Goal: Task Accomplishment & Management: Manage account settings

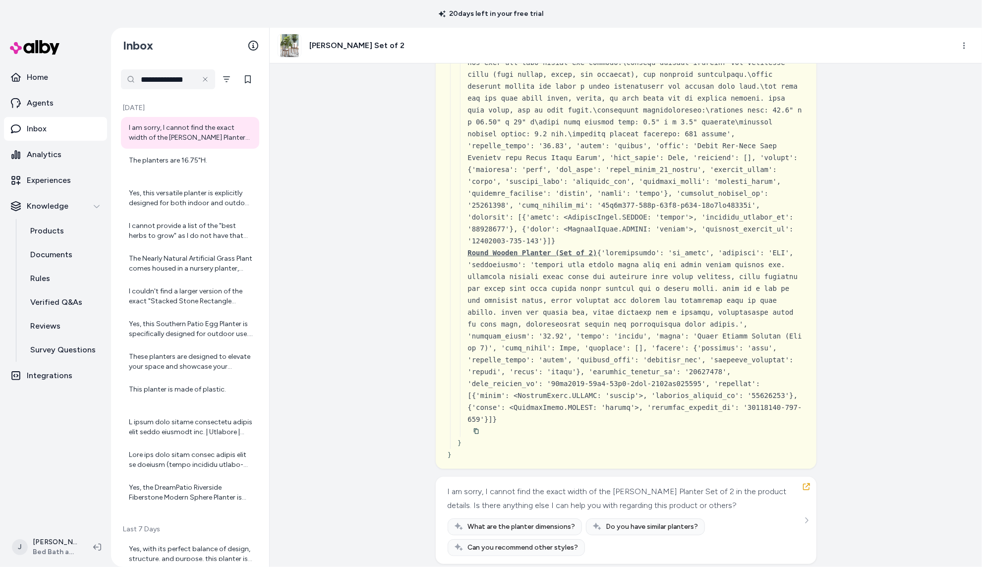
scroll to position [4554, 0]
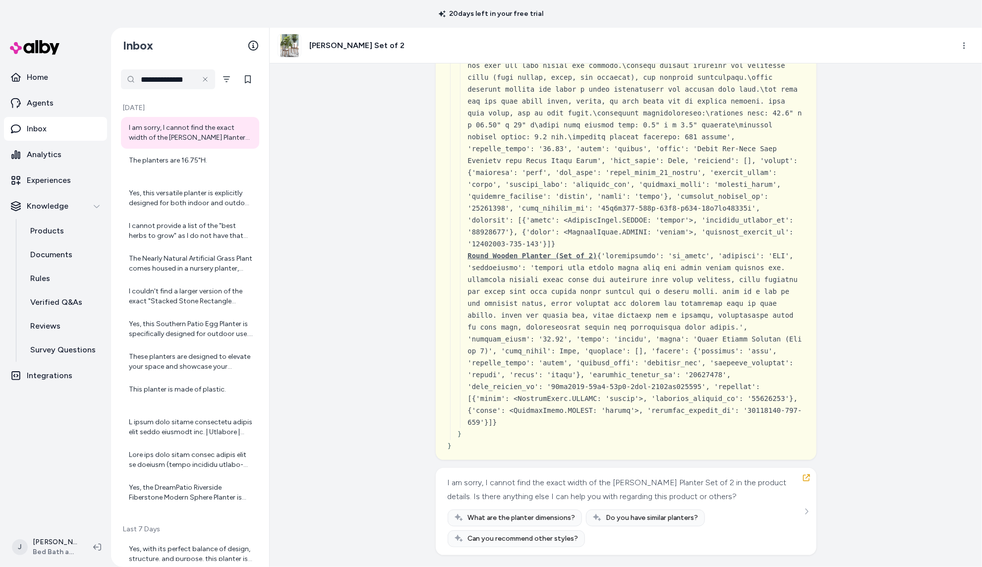
drag, startPoint x: 351, startPoint y: 48, endPoint x: 366, endPoint y: 57, distance: 18.0
click at [352, 48] on h3 "Dorcey Planter Set of 2" at bounding box center [356, 46] width 95 height 12
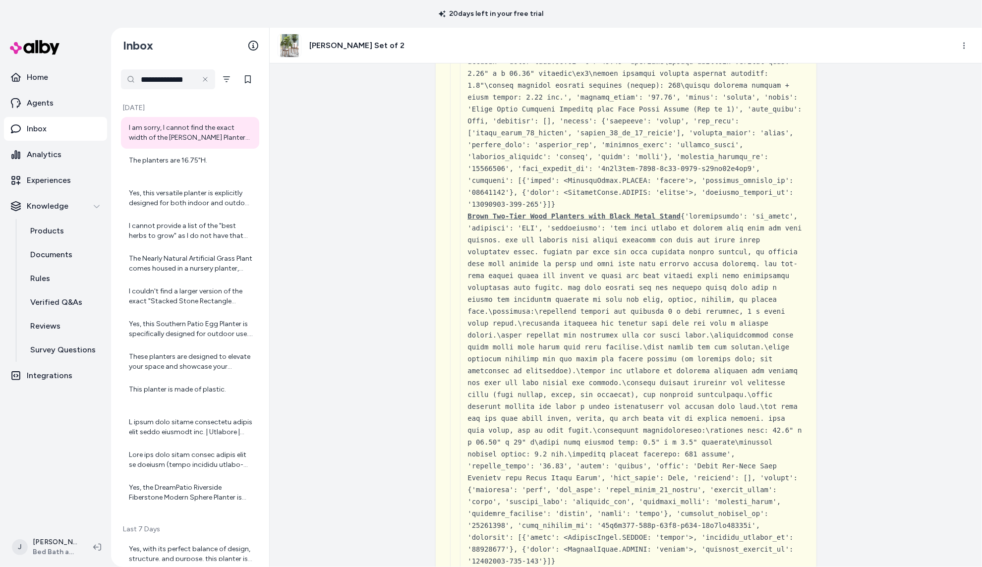
scroll to position [4193, 0]
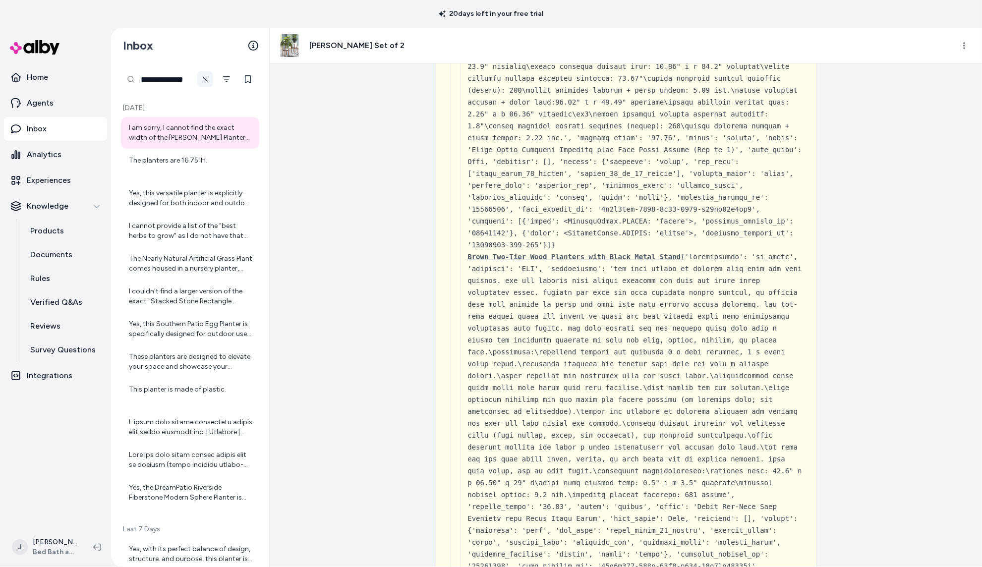
click at [205, 81] on icon at bounding box center [205, 79] width 8 height 8
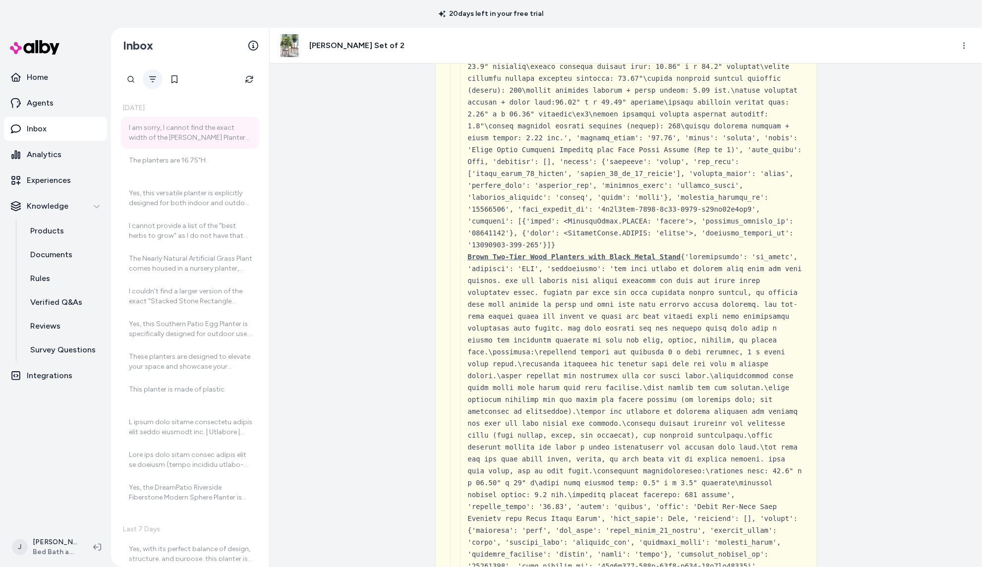
click at [161, 81] on div "**********" at bounding box center [190, 79] width 138 height 20
click at [130, 79] on div "**********" at bounding box center [131, 79] width 20 height 20
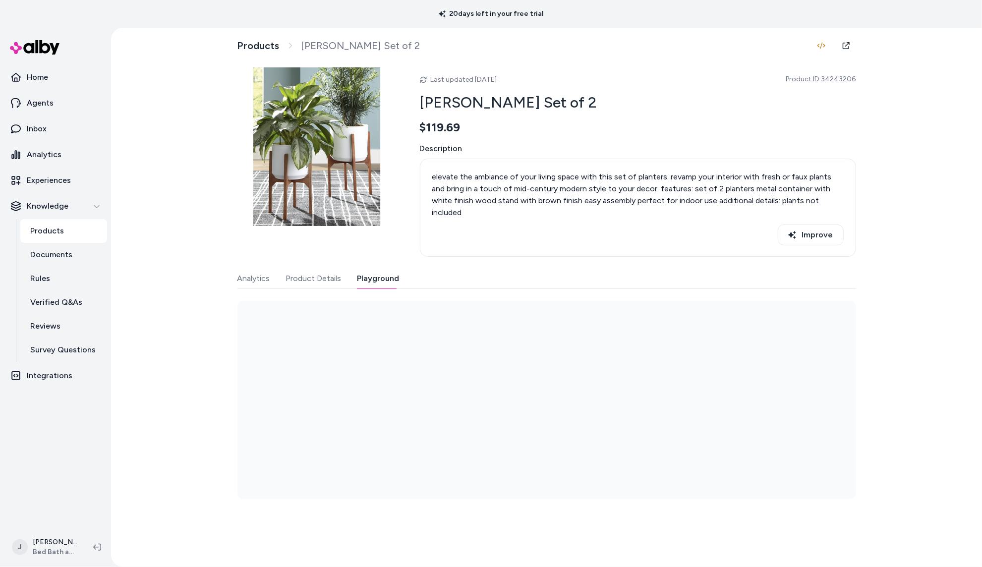
click at [381, 269] on button "Playground" at bounding box center [378, 279] width 42 height 20
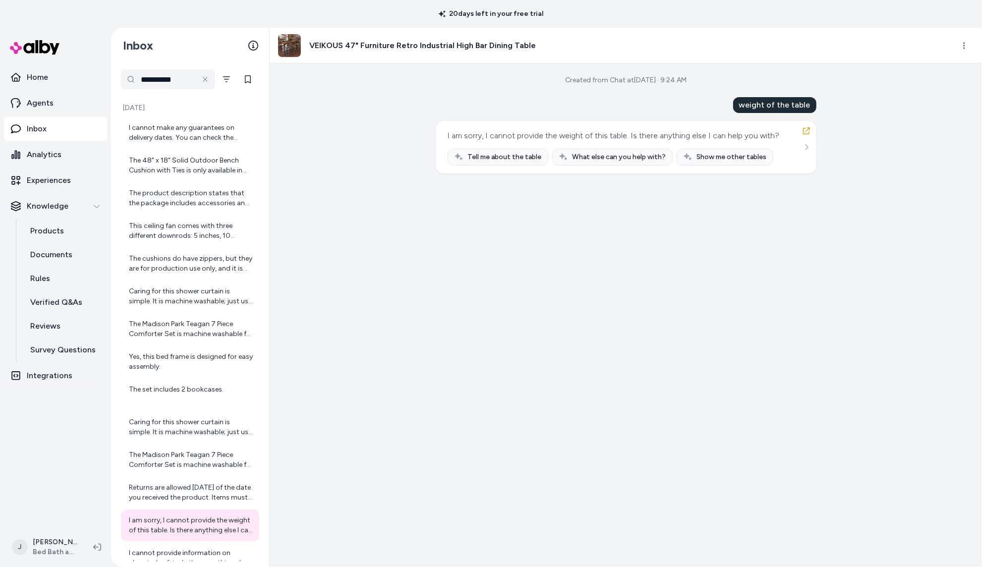
scroll to position [504, 0]
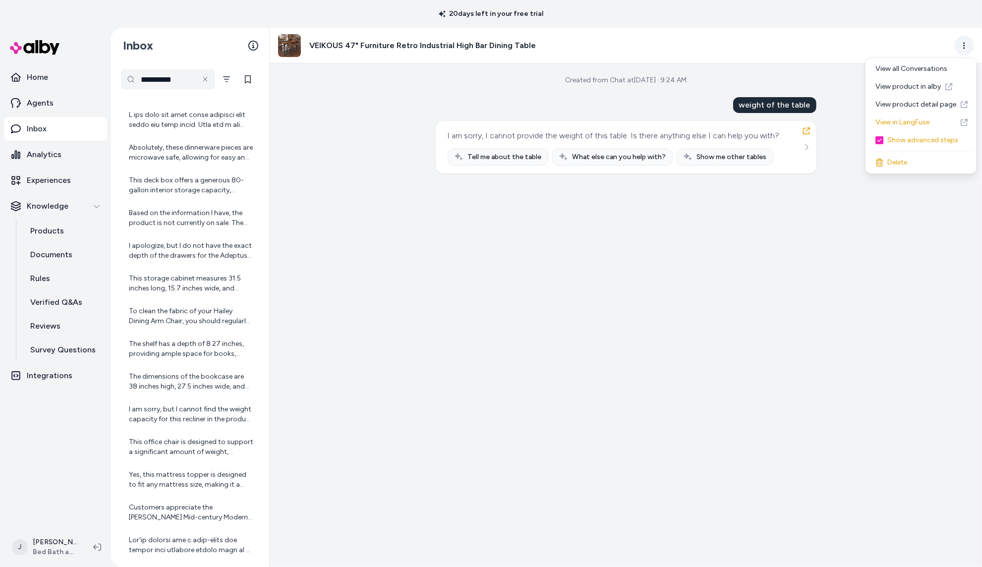
click at [964, 43] on html "**********" at bounding box center [491, 283] width 982 height 567
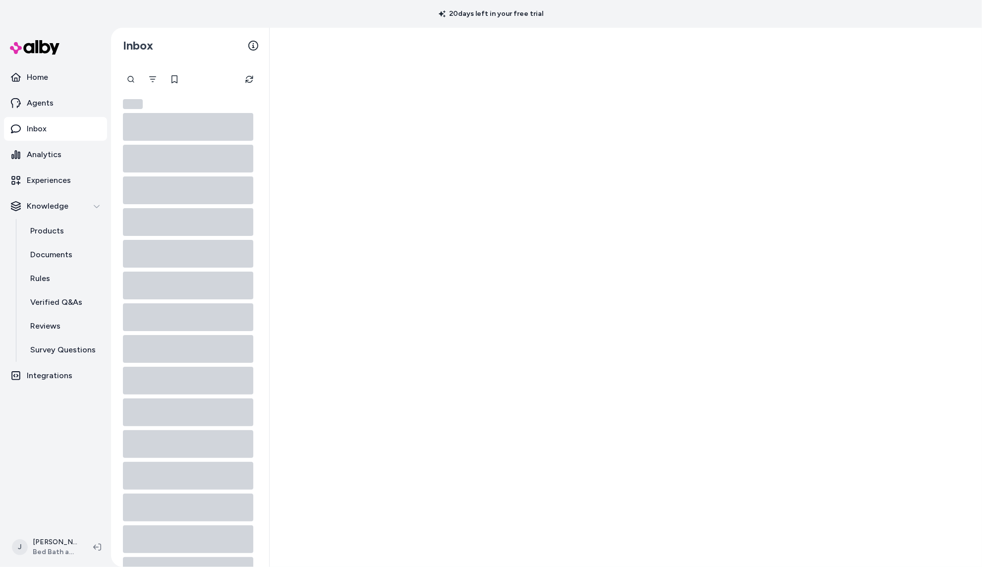
click at [134, 77] on div at bounding box center [131, 79] width 20 height 20
click at [166, 80] on input "text" at bounding box center [168, 79] width 94 height 20
type input "*****"
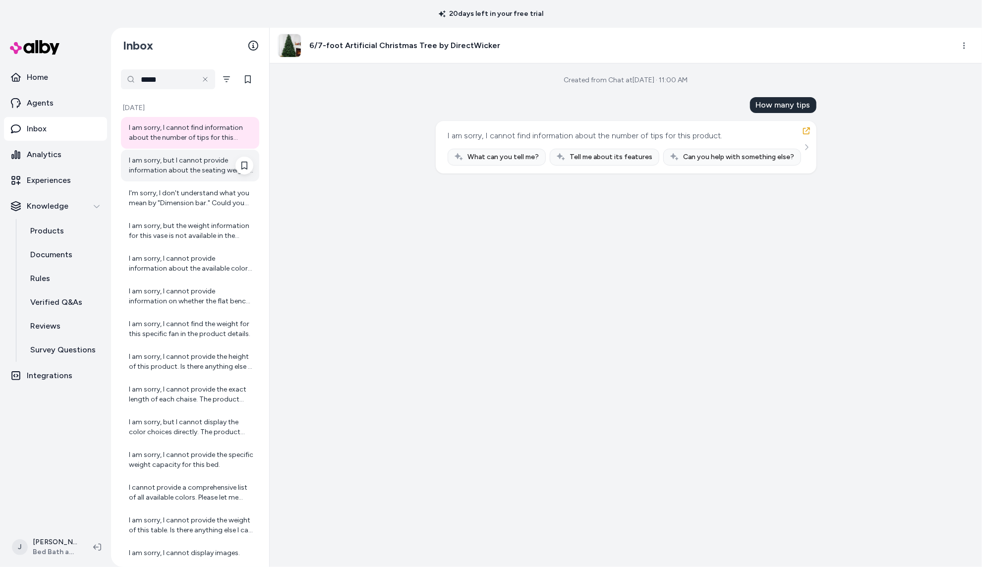
click at [156, 172] on div "I am sorry, but I cannot provide information about the seating weight capacity …" at bounding box center [191, 166] width 124 height 20
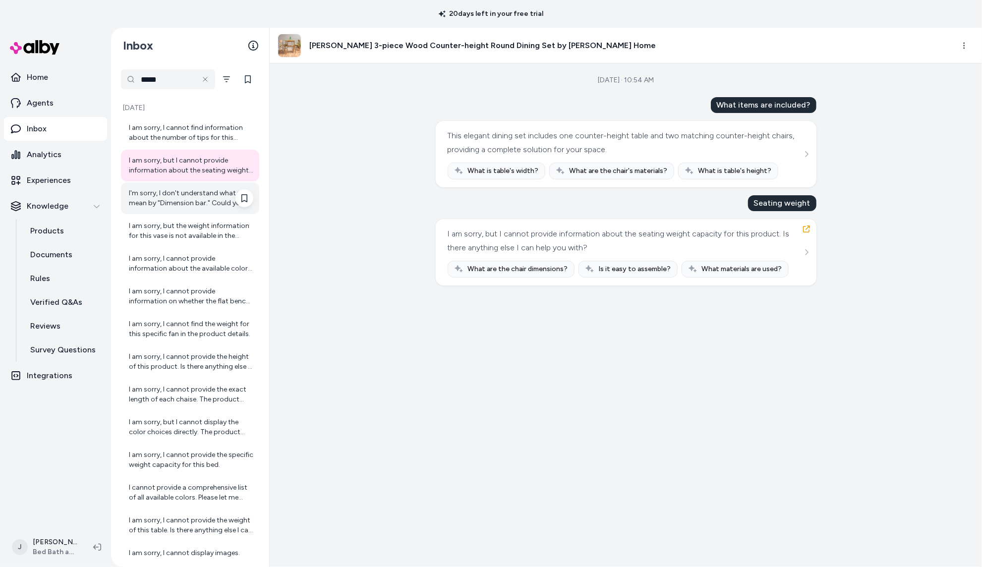
click at [153, 198] on div "I'm sorry, I don't understand what you mean by "Dimension bar." Could you pleas…" at bounding box center [191, 198] width 124 height 20
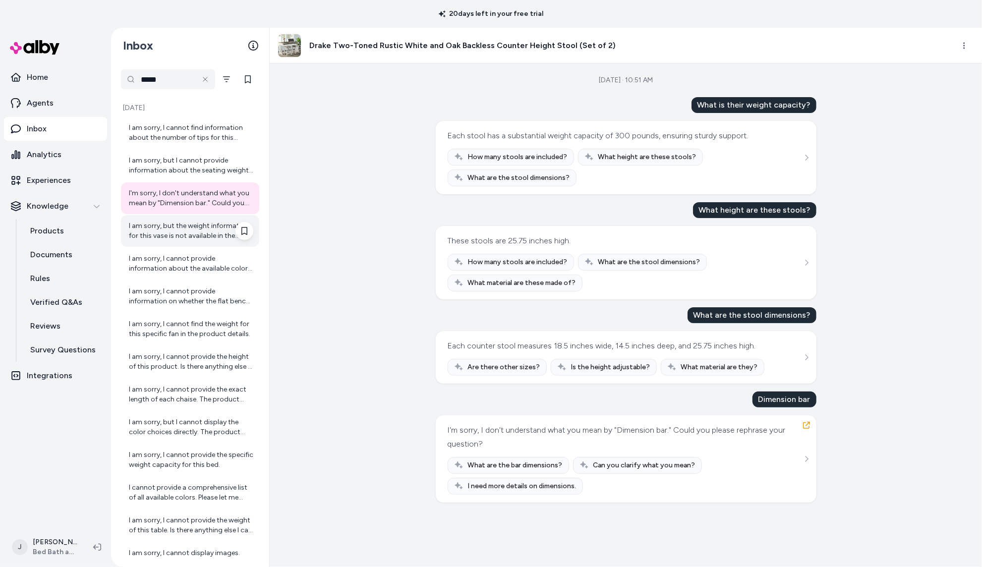
click at [153, 245] on div "I am sorry, but the weight information for this vase is not available in the pr…" at bounding box center [190, 231] width 138 height 32
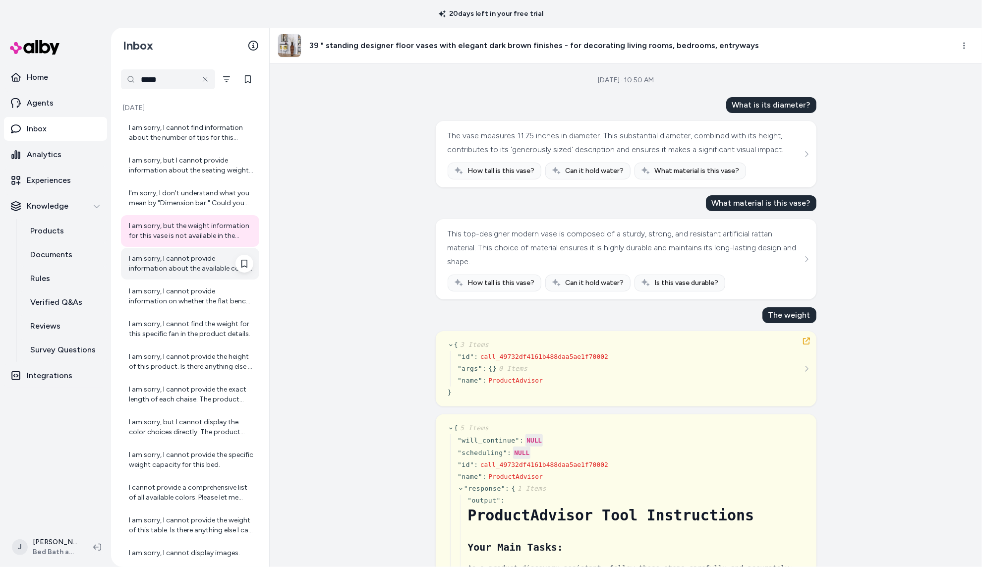
click at [148, 271] on div "I am sorry, I cannot provide information about the available colors for the Bel…" at bounding box center [191, 264] width 124 height 20
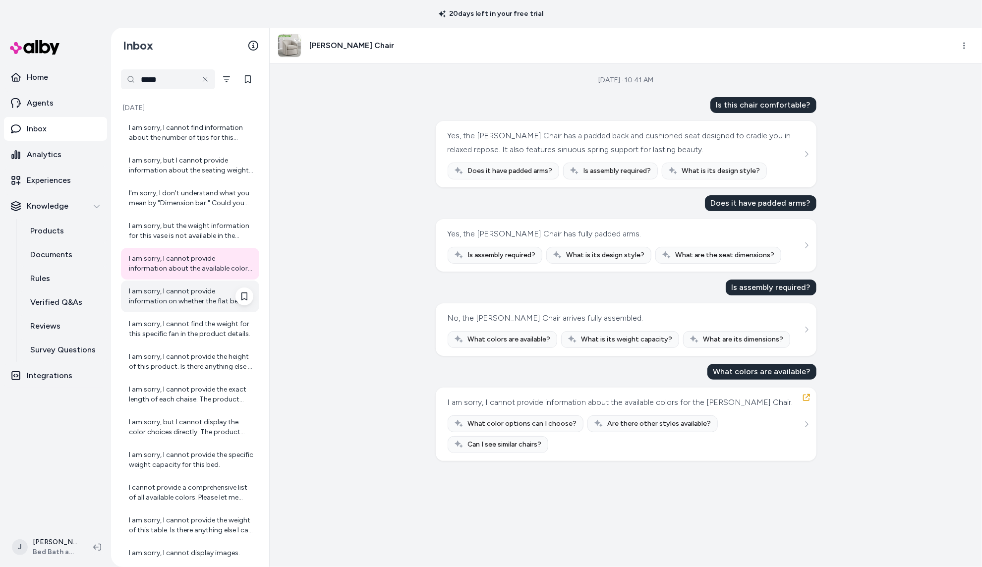
click at [148, 297] on div "I am sorry, I cannot provide information on whether the flat bench is adjustabl…" at bounding box center [191, 296] width 124 height 20
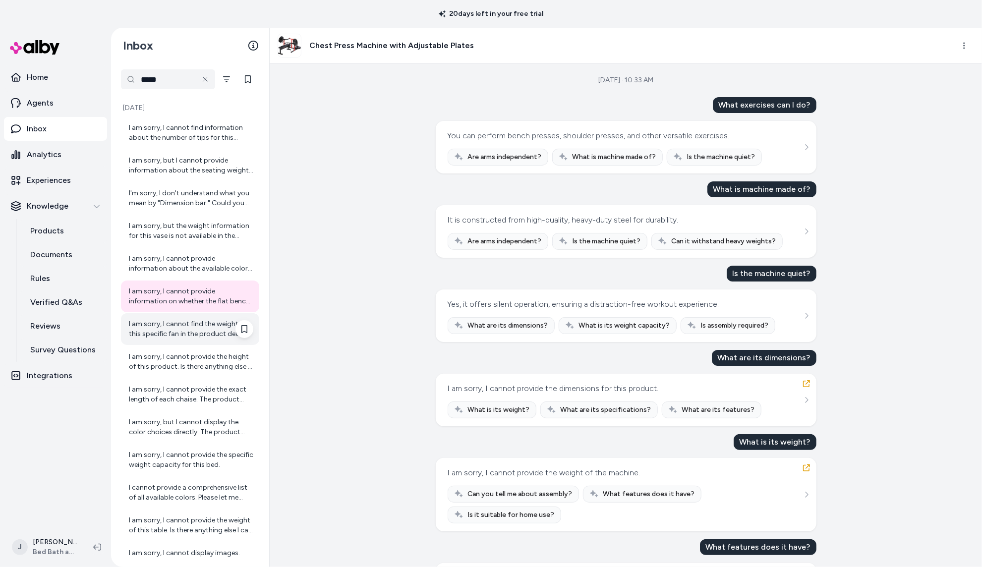
click at [156, 338] on div "I am sorry, I cannot find the weight for this specific fan in the product detai…" at bounding box center [191, 329] width 124 height 20
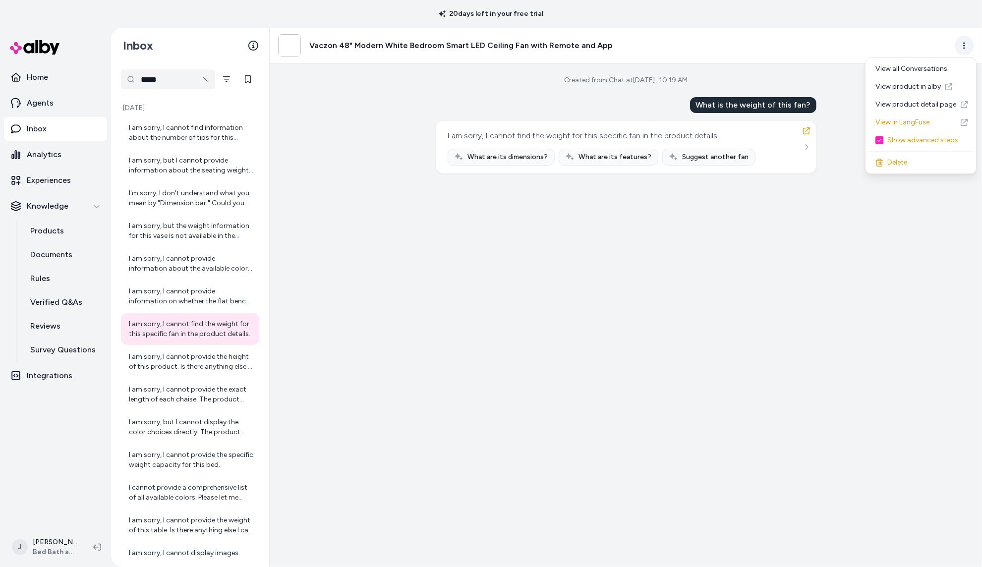
click at [964, 41] on html "20 days left in your free trial Home Agents Inbox Analytics Experiences Knowled…" at bounding box center [491, 283] width 982 height 567
click at [907, 101] on link "View product detail page" at bounding box center [920, 105] width 107 height 18
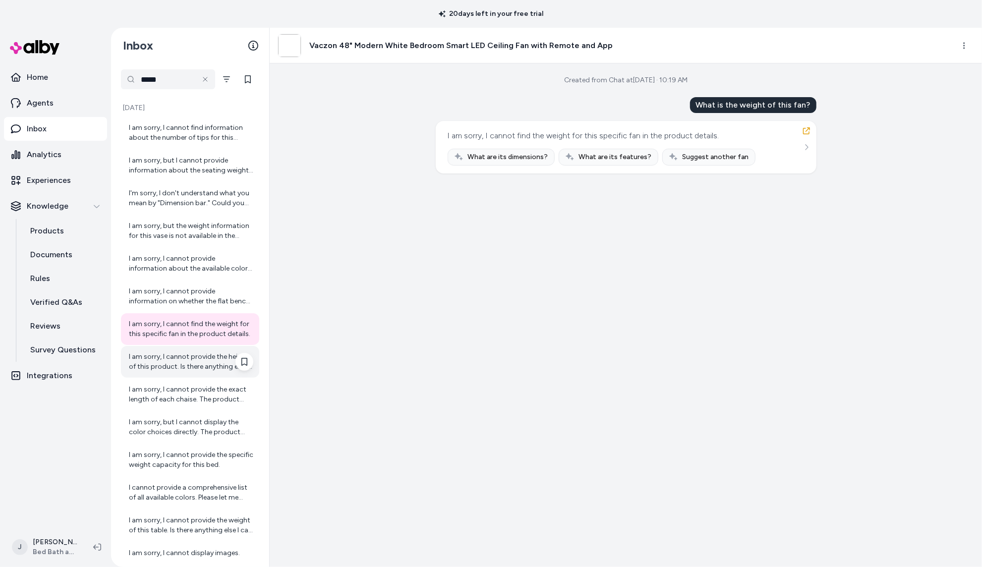
click at [172, 348] on div "I am sorry, I cannot provide the height of this product. Is there anything else…" at bounding box center [190, 362] width 138 height 32
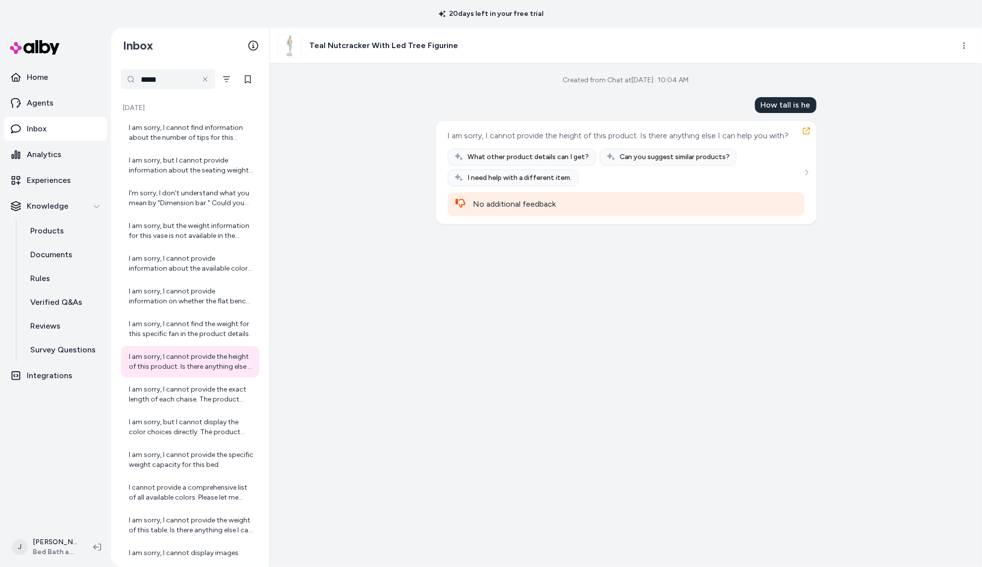
click at [410, 43] on h3 "Teal Nutcracker With Led Tree Figurine" at bounding box center [383, 46] width 149 height 12
click at [965, 47] on html "20 days left in your free trial Home Agents Inbox Analytics Experiences Knowled…" at bounding box center [491, 283] width 982 height 567
click at [921, 106] on link "View product detail page" at bounding box center [920, 105] width 107 height 18
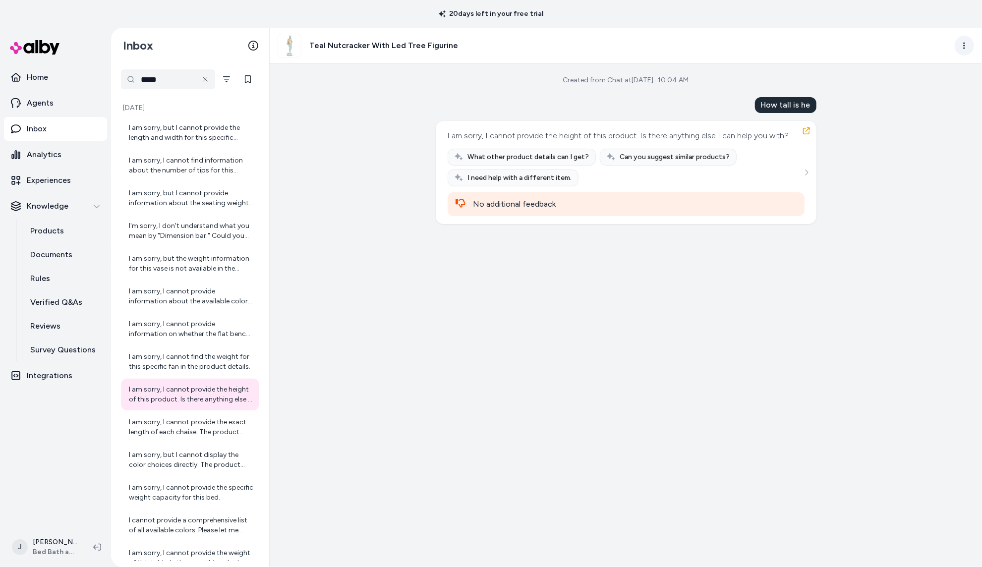
click at [964, 46] on html "20 days left in your free trial Home Agents Inbox Analytics Experiences Knowled…" at bounding box center [491, 283] width 982 height 567
click at [916, 89] on link "View product in alby" at bounding box center [920, 87] width 107 height 18
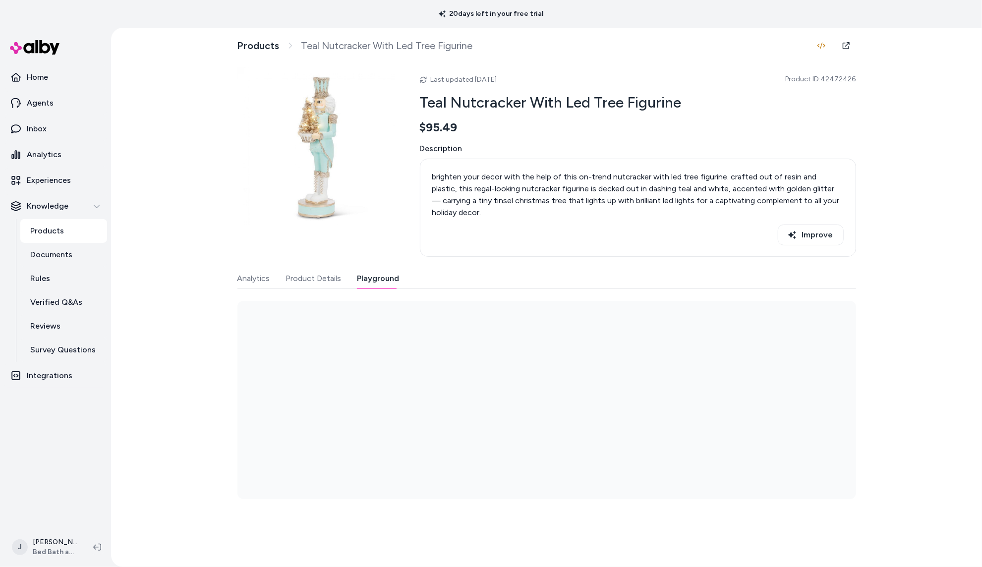
click at [386, 280] on button "Playground" at bounding box center [378, 279] width 42 height 20
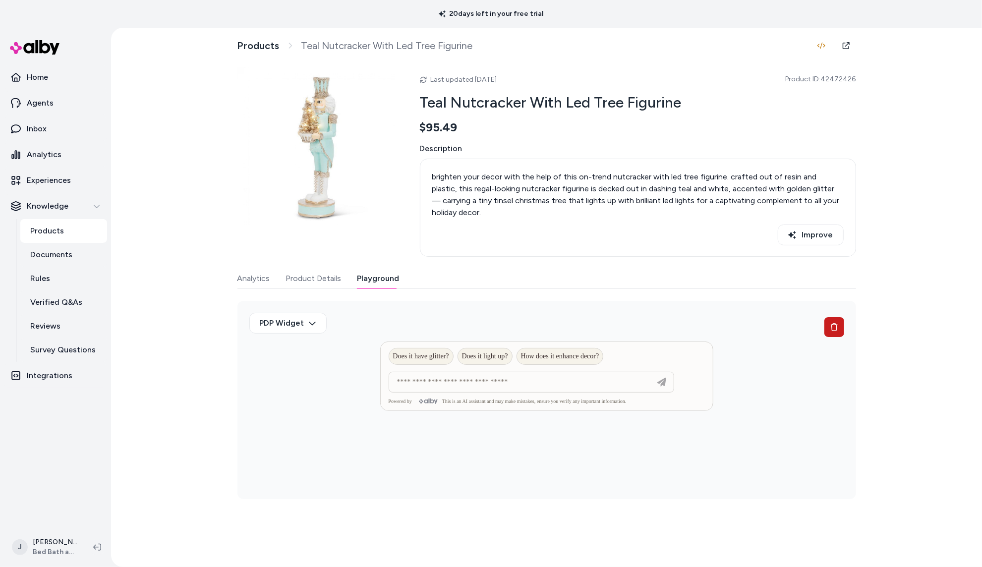
click at [836, 328] on icon at bounding box center [834, 327] width 7 height 8
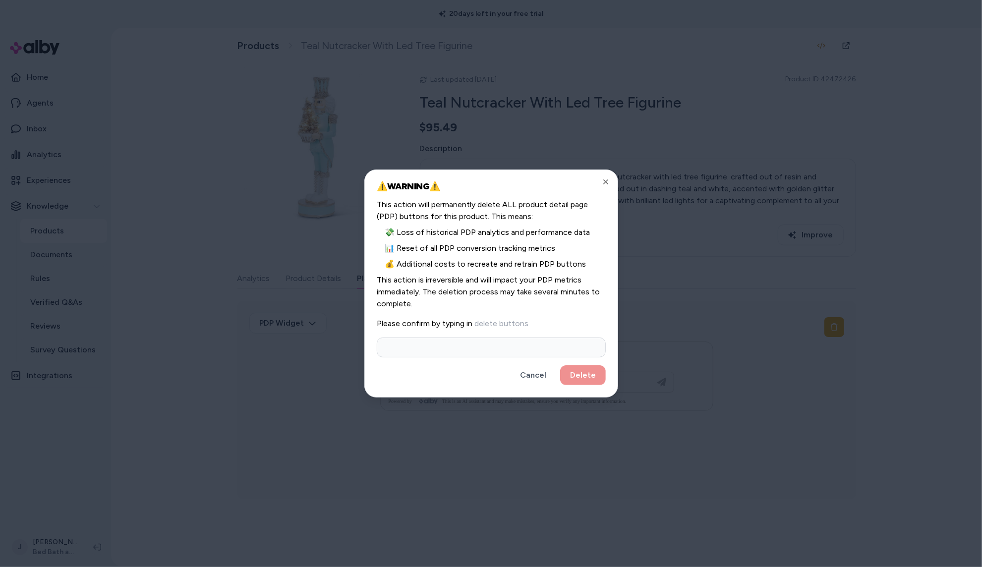
drag, startPoint x: 471, startPoint y: 345, endPoint x: 484, endPoint y: 334, distance: 17.6
click at [482, 337] on form "This action will permanently delete ALL product detail page (PDP) buttons for t…" at bounding box center [491, 292] width 229 height 186
click at [592, 373] on div "Cancel Delete" at bounding box center [491, 375] width 229 height 20
click at [448, 343] on input "******" at bounding box center [491, 348] width 229 height 20
drag, startPoint x: 469, startPoint y: 350, endPoint x: 551, endPoint y: 368, distance: 84.3
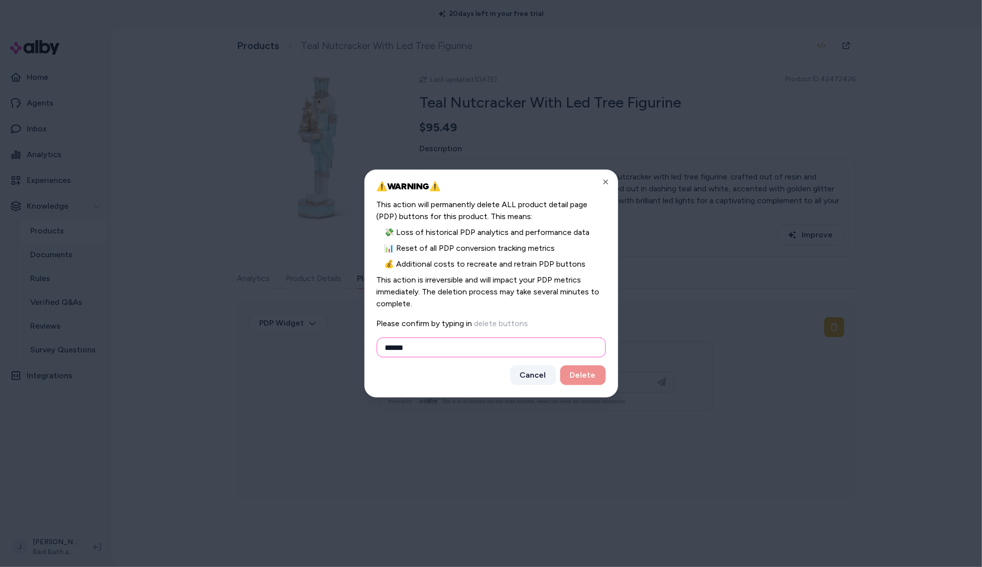
click at [470, 350] on input "******" at bounding box center [491, 348] width 229 height 20
click at [580, 376] on div "Cancel Delete" at bounding box center [491, 375] width 229 height 20
drag, startPoint x: 483, startPoint y: 352, endPoint x: 476, endPoint y: 356, distance: 8.0
click at [480, 353] on input "******" at bounding box center [491, 348] width 229 height 20
click at [457, 379] on div "Cancel Delete" at bounding box center [491, 375] width 229 height 20
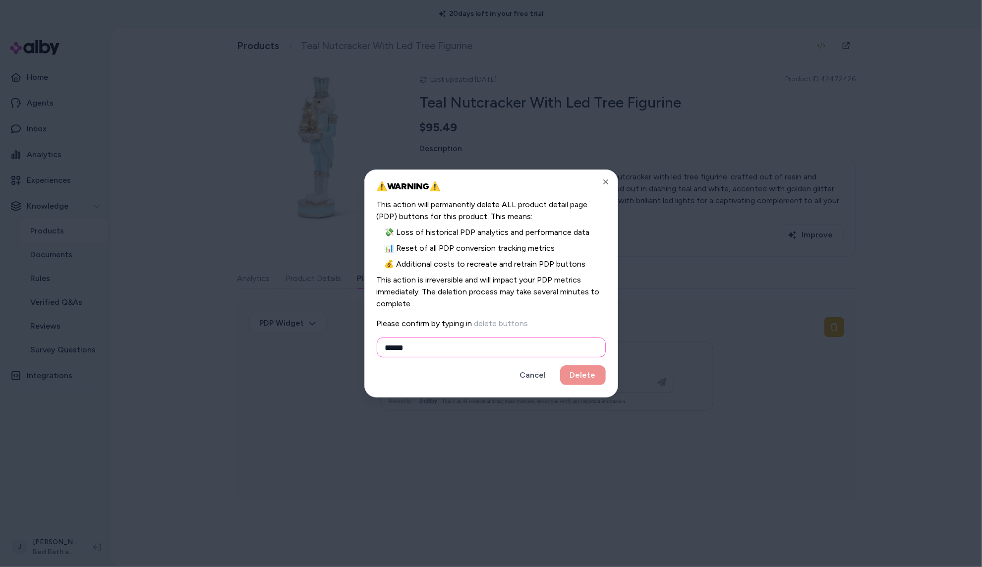
click at [531, 346] on input "******" at bounding box center [491, 348] width 229 height 20
type input "**********"
click at [601, 377] on button "Delete" at bounding box center [583, 375] width 46 height 20
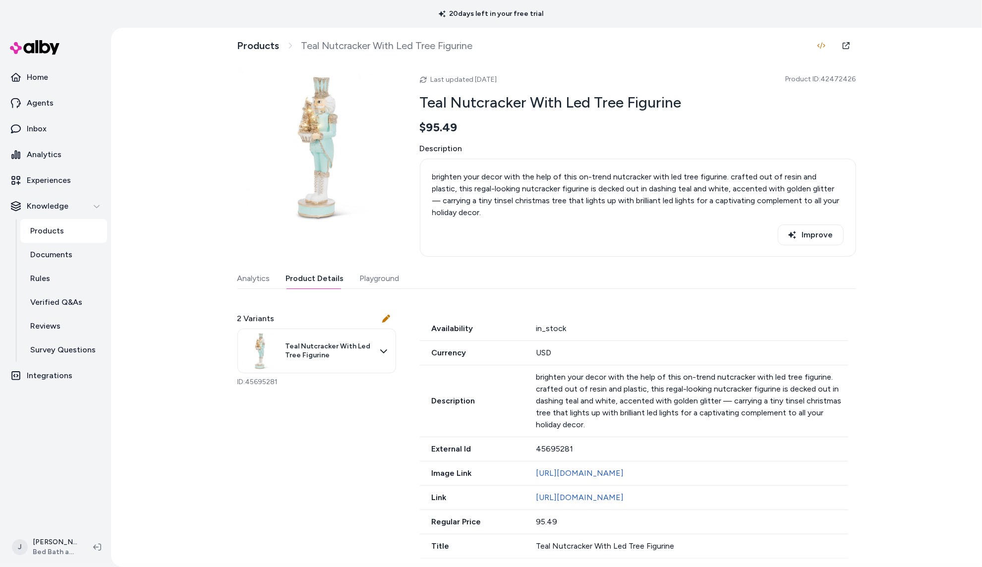
click at [318, 281] on button "Product Details" at bounding box center [315, 279] width 58 height 20
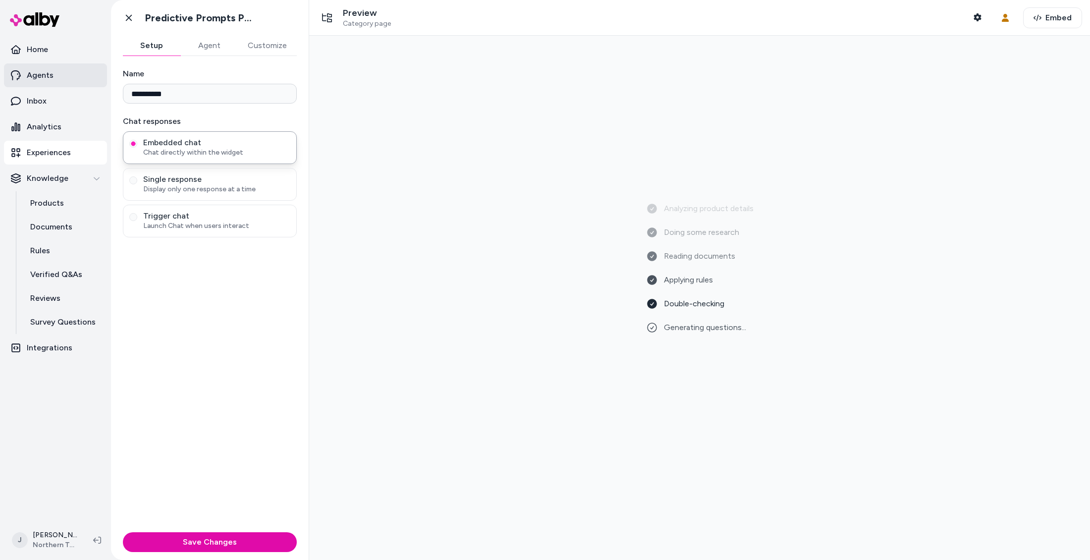
click at [61, 80] on link "Agents" at bounding box center [55, 75] width 103 height 24
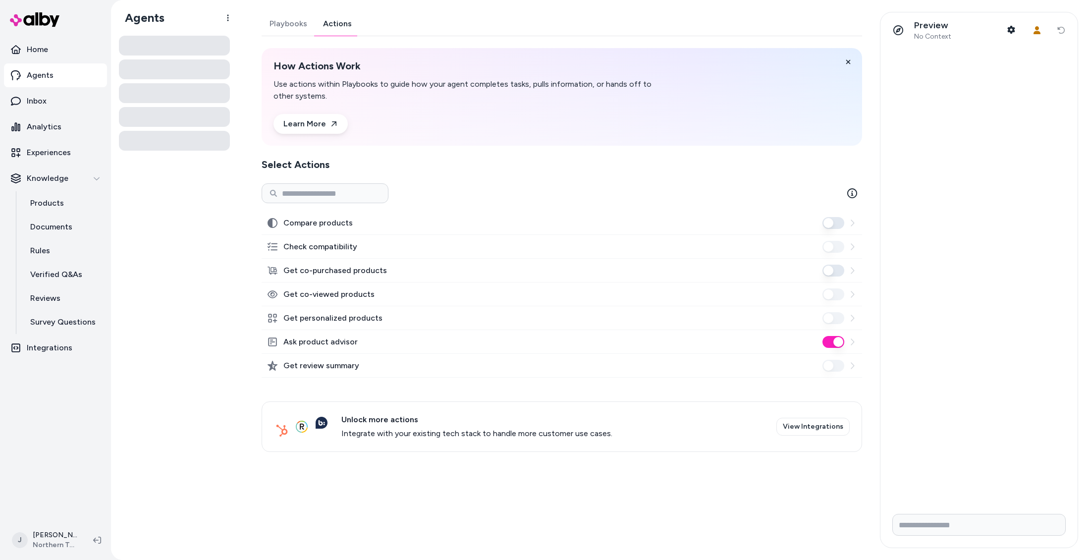
click at [345, 29] on link "Actions" at bounding box center [337, 24] width 45 height 24
click at [61, 535] on html "Home Agents Inbox Analytics Experiences Knowledge Products Documents Rules Veri…" at bounding box center [545, 280] width 1090 height 560
click at [57, 420] on link "Settings" at bounding box center [88, 428] width 156 height 24
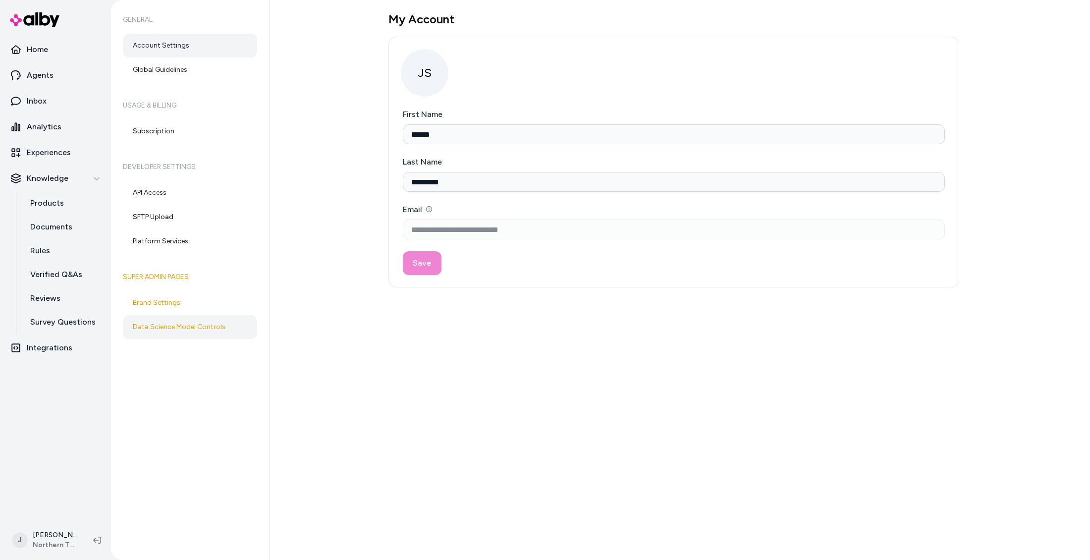
click at [167, 333] on link "Data Science Model Controls" at bounding box center [190, 327] width 134 height 24
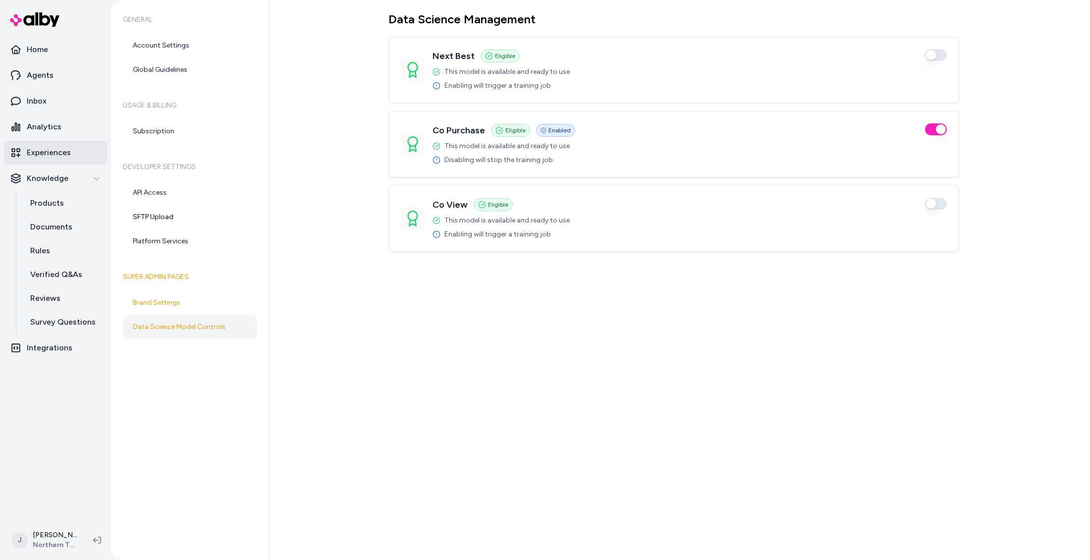
click at [53, 155] on p "Experiences" at bounding box center [49, 153] width 44 height 12
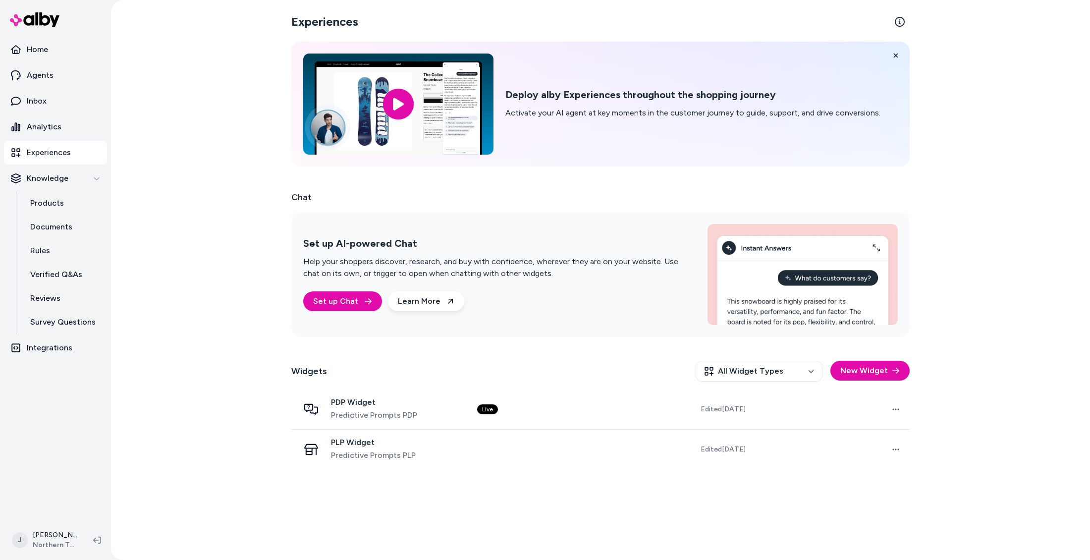
click at [502, 382] on div "Widgets All Widget Types New Widget" at bounding box center [600, 371] width 619 height 37
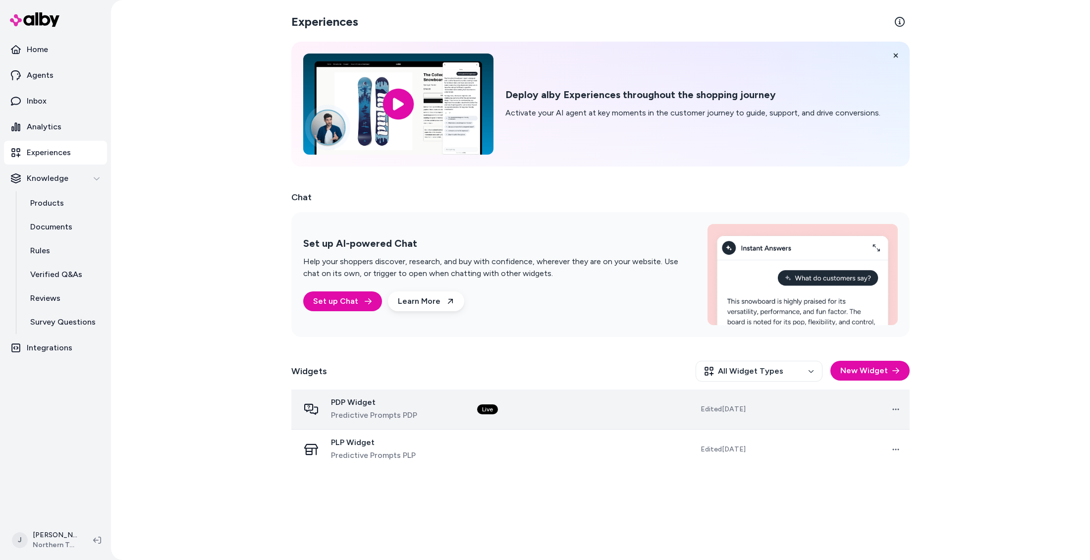
click at [510, 408] on td "Live" at bounding box center [547, 410] width 156 height 40
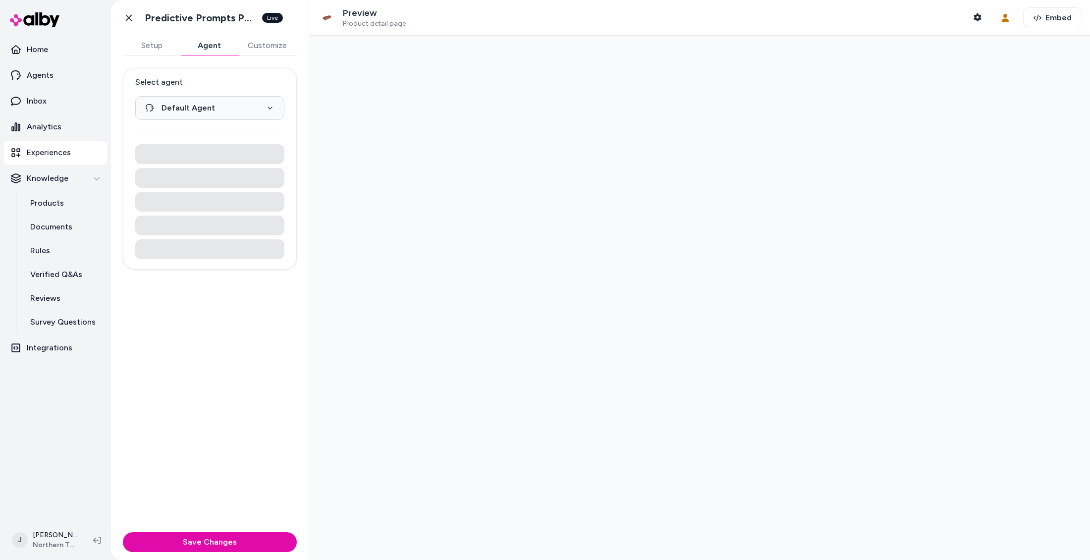
click at [204, 49] on button "Agent" at bounding box center [208, 46] width 57 height 20
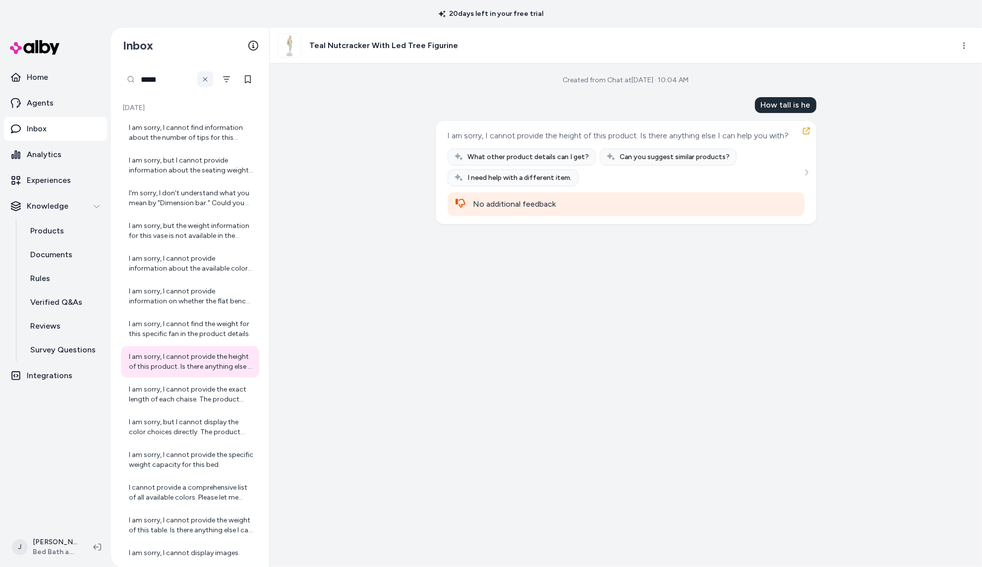
click at [208, 77] on icon at bounding box center [205, 79] width 8 height 8
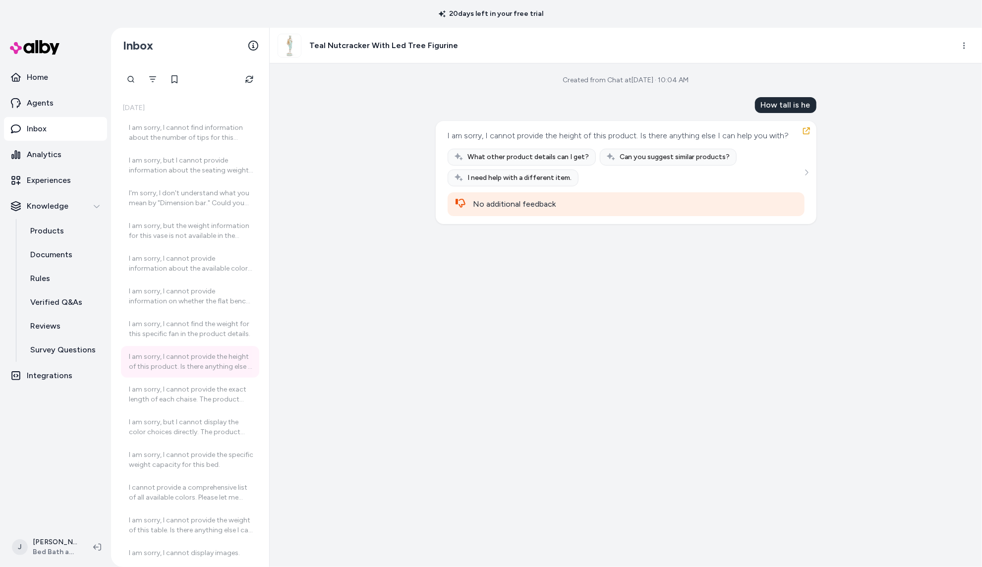
click at [27, 133] on p "Inbox" at bounding box center [37, 129] width 20 height 12
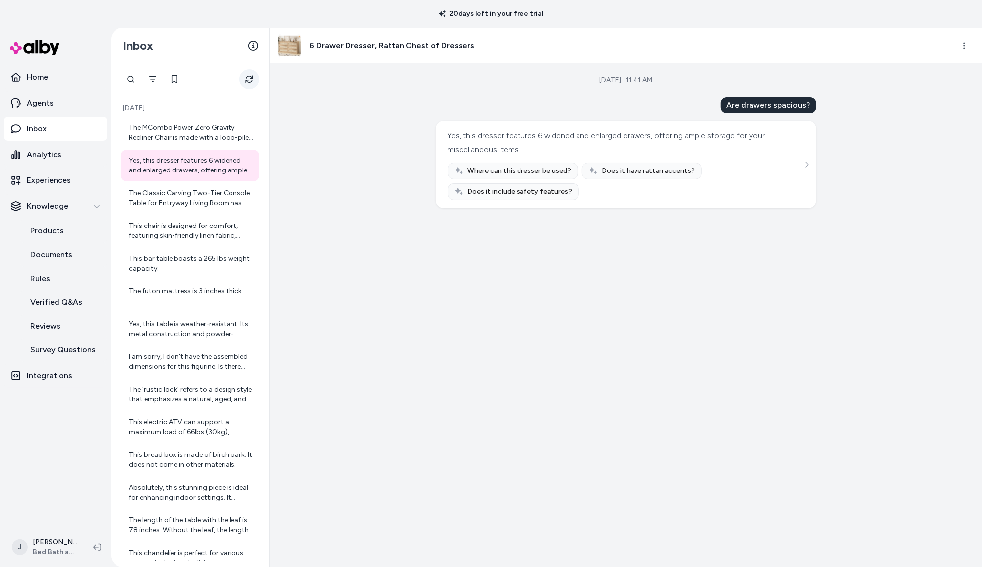
click at [248, 77] on icon "Refresh" at bounding box center [249, 79] width 8 height 8
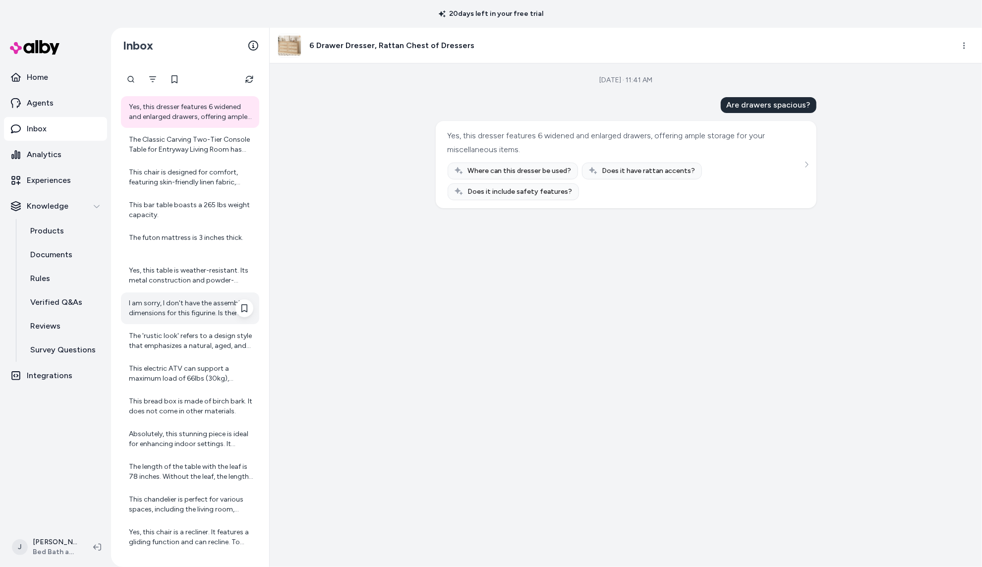
scroll to position [59, 0]
click at [175, 297] on div "I am sorry, I don't have the assembled dimensions for this figurine. Is there a…" at bounding box center [190, 305] width 138 height 32
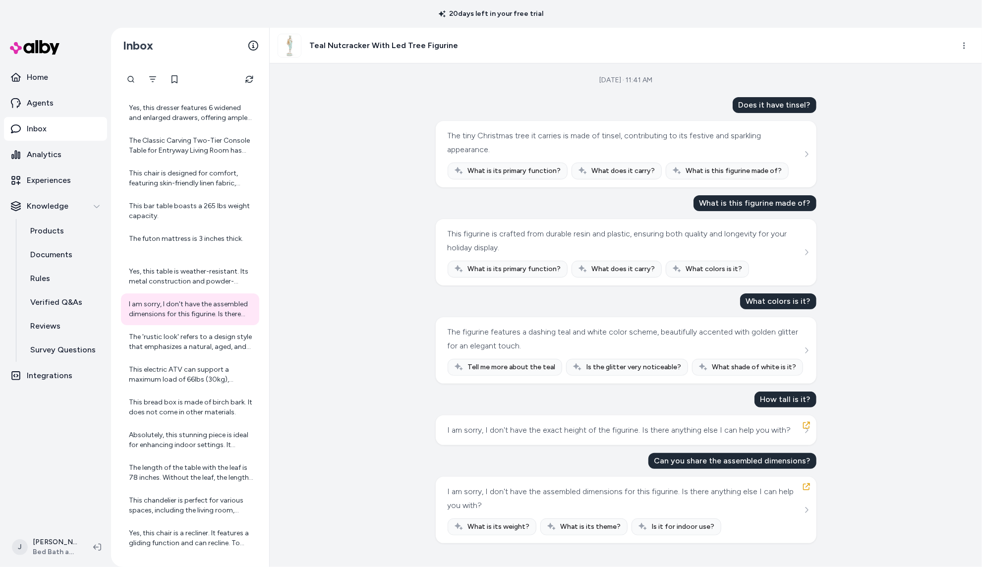
scroll to position [59, 0]
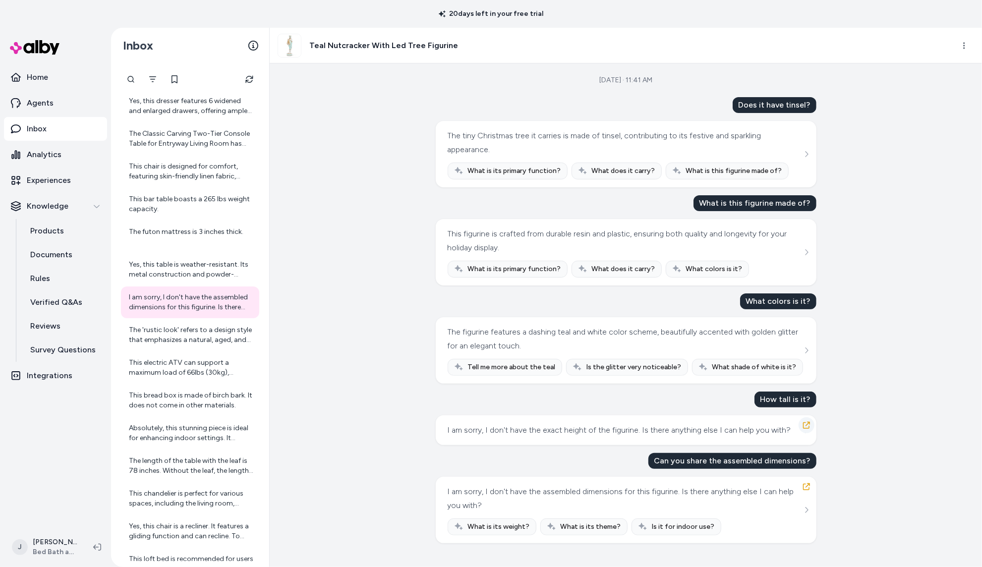
click at [807, 422] on icon "button" at bounding box center [806, 425] width 8 height 8
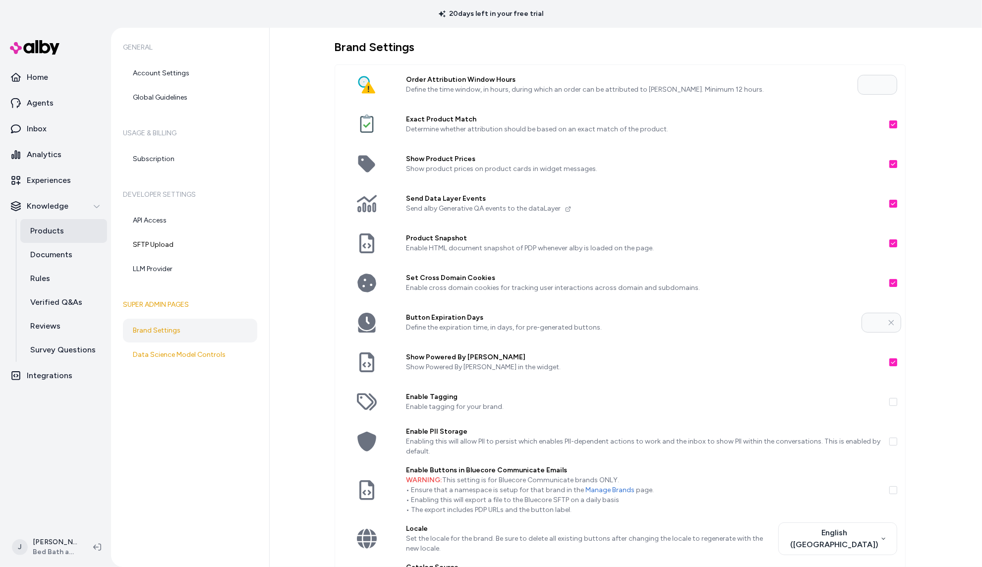
click at [61, 232] on p "Products" at bounding box center [47, 231] width 34 height 12
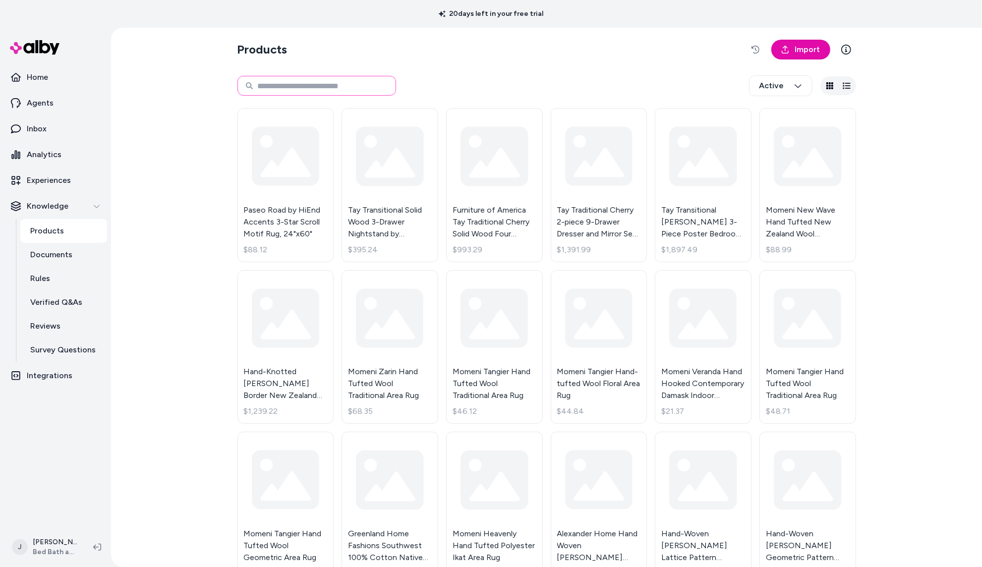
click at [349, 89] on input at bounding box center [316, 86] width 159 height 20
paste input "********"
type input "********"
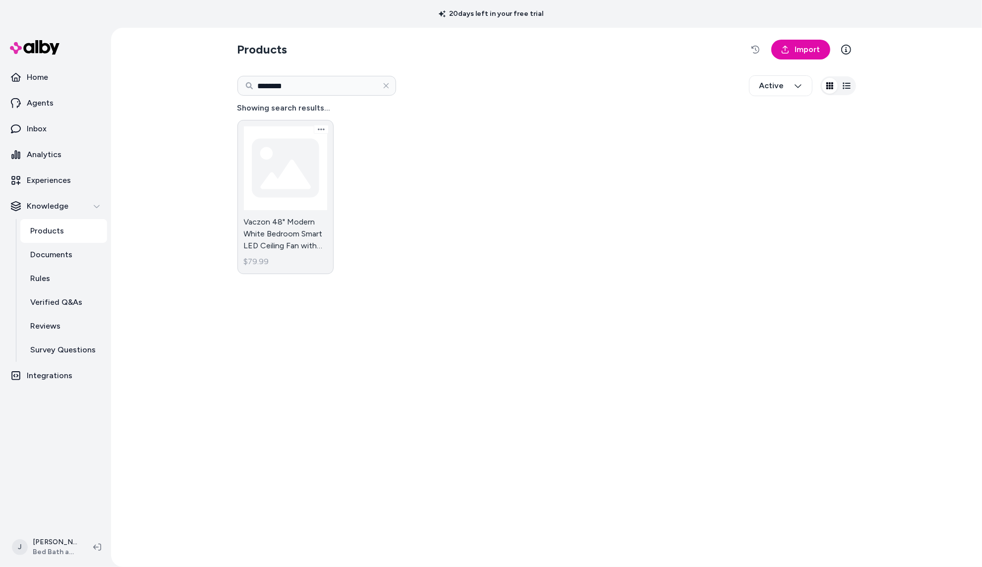
click at [288, 189] on link "Vaczon 48" Modern White Bedroom Smart LED Ceiling Fan with Remote and App $79.99" at bounding box center [285, 197] width 97 height 154
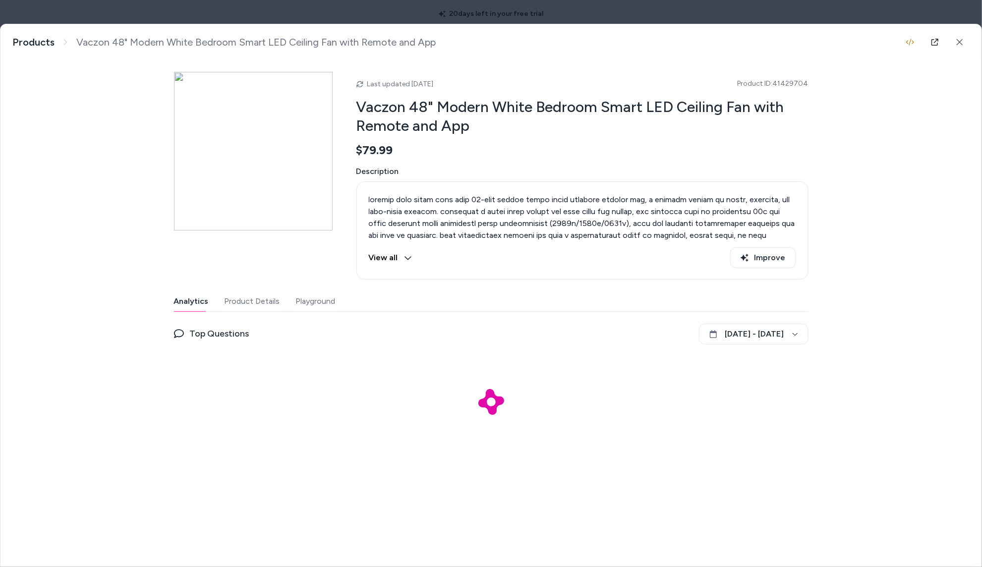
click at [239, 298] on button "Product Details" at bounding box center [253, 301] width 56 height 20
click at [313, 172] on div "Last updated Sep 12, 2025 Product ID: 41429704 Vaczon 48" Modern White Bedroom …" at bounding box center [491, 291] width 634 height 462
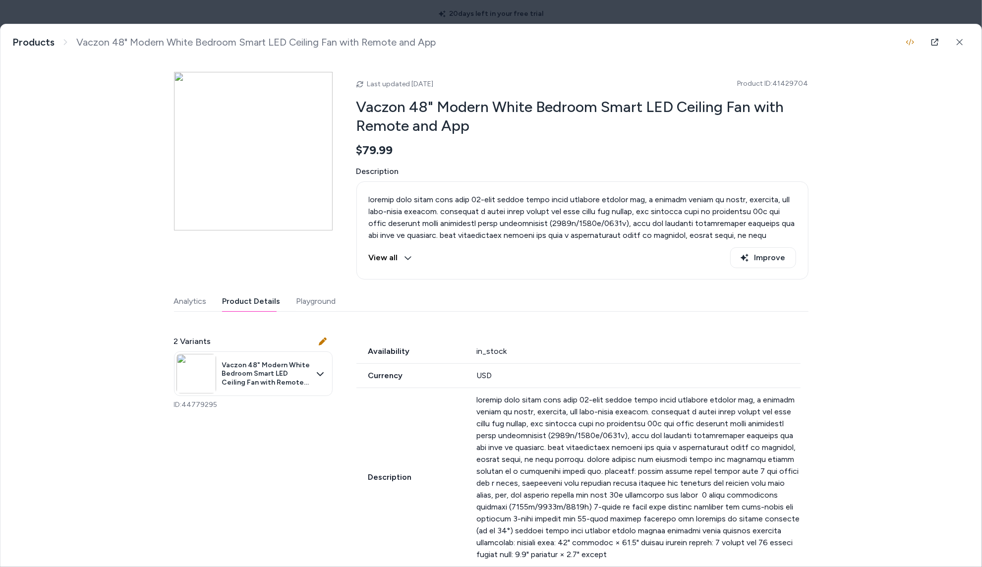
click at [240, 295] on button "Product Details" at bounding box center [252, 301] width 58 height 20
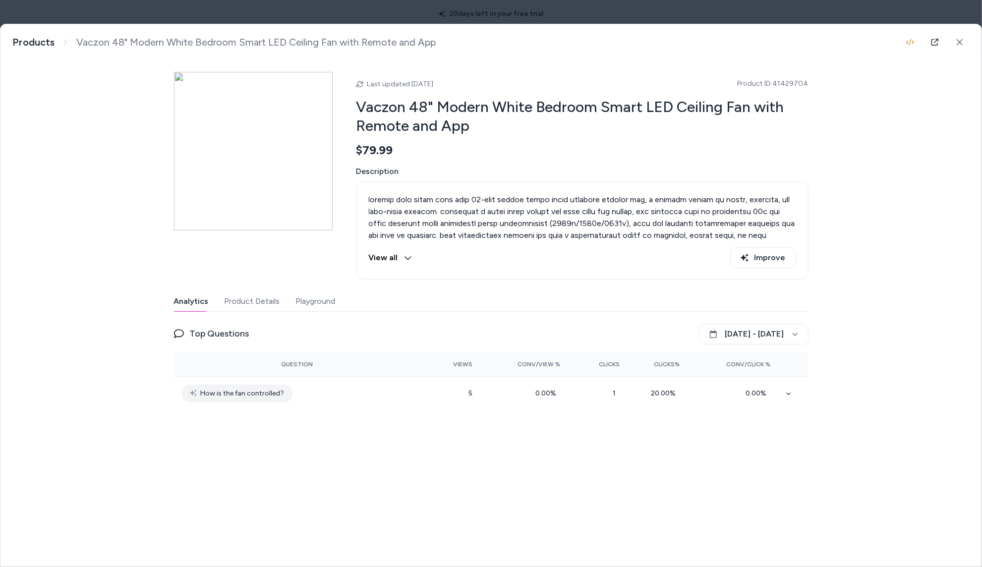
click at [201, 301] on button "Analytics" at bounding box center [191, 301] width 35 height 20
click at [310, 303] on button "Playground" at bounding box center [316, 301] width 40 height 20
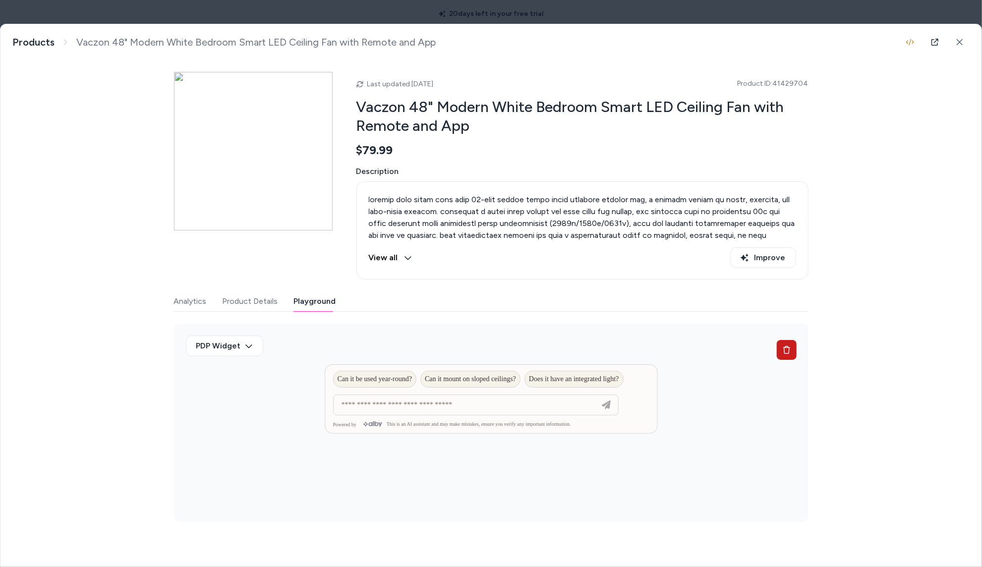
click at [781, 353] on button at bounding box center [787, 350] width 20 height 20
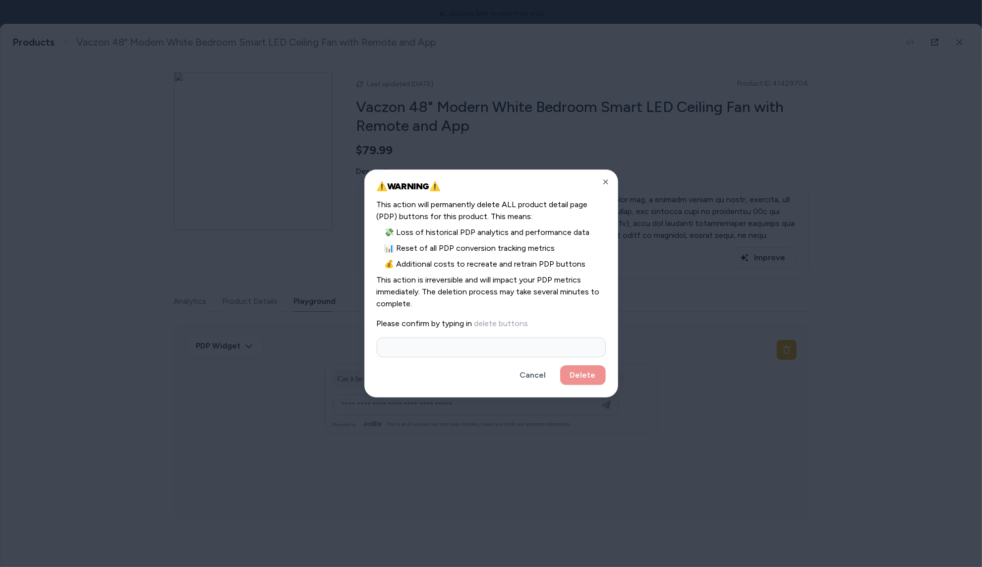
click at [492, 344] on input at bounding box center [491, 348] width 229 height 20
type input "**********"
click at [580, 379] on button "Delete" at bounding box center [583, 375] width 46 height 20
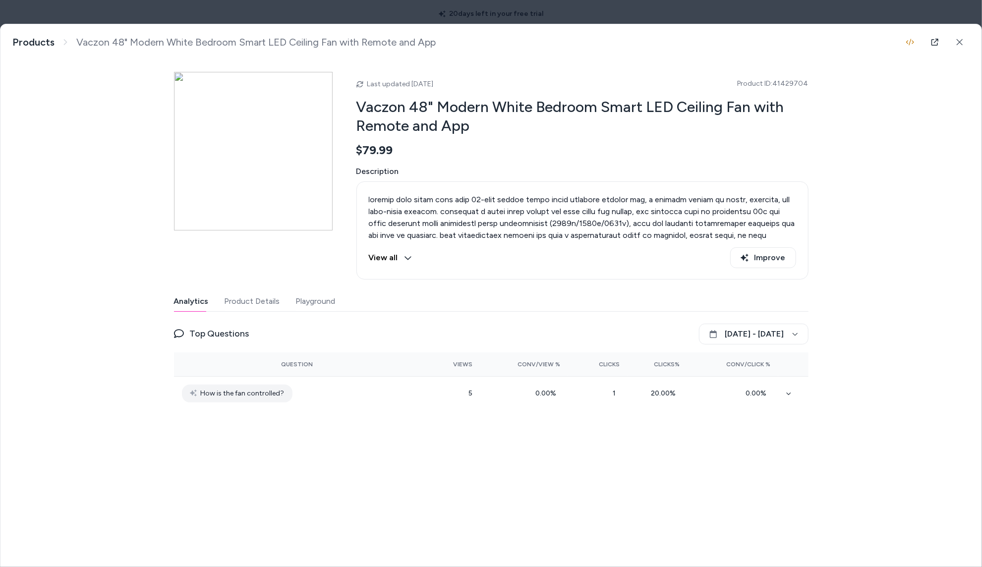
click at [194, 303] on button "Analytics" at bounding box center [191, 301] width 35 height 20
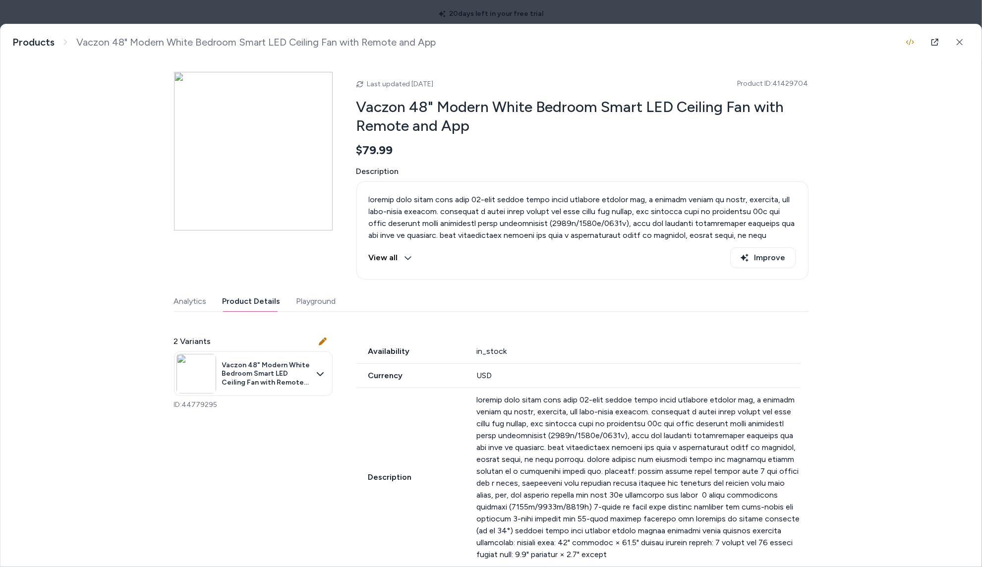
drag, startPoint x: 239, startPoint y: 299, endPoint x: 263, endPoint y: 301, distance: 23.9
click at [242, 299] on button "Product Details" at bounding box center [252, 301] width 58 height 20
click at [316, 304] on button "Playground" at bounding box center [316, 301] width 40 height 20
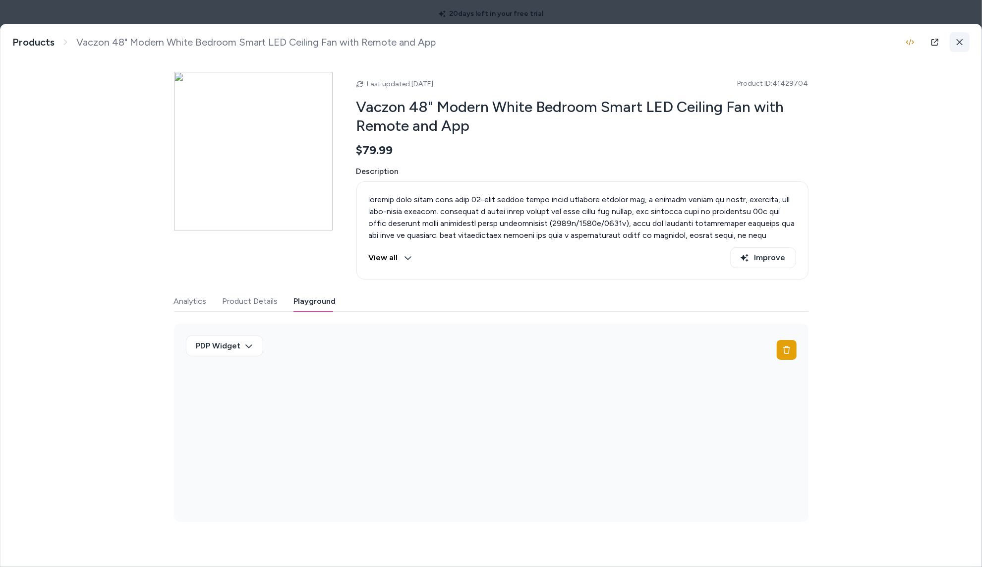
click at [968, 43] on button at bounding box center [960, 42] width 20 height 20
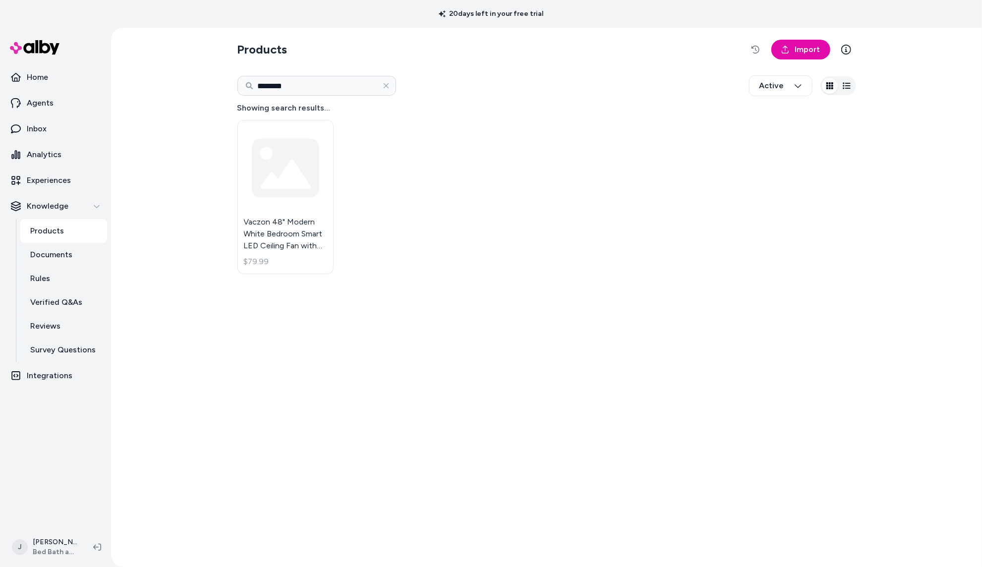
drag, startPoint x: 167, startPoint y: 116, endPoint x: 122, endPoint y: 130, distance: 47.2
click at [163, 117] on div "Products Import ******** Active Showing search results... Vaczon 48" Modern Whi…" at bounding box center [546, 297] width 871 height 539
drag, startPoint x: 35, startPoint y: 128, endPoint x: 42, endPoint y: 124, distance: 8.2
click at [35, 128] on p "Inbox" at bounding box center [37, 129] width 20 height 12
click at [285, 173] on link "Vaczon 48" Modern White Bedroom Smart LED Ceiling Fan with Remote and App $79.99" at bounding box center [285, 197] width 97 height 154
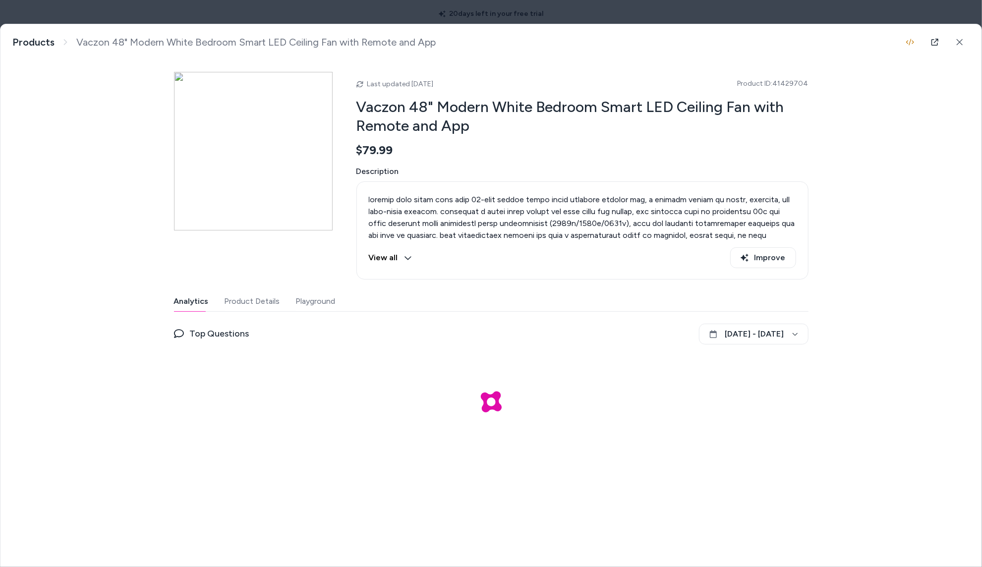
click at [254, 301] on button "Product Details" at bounding box center [253, 301] width 56 height 20
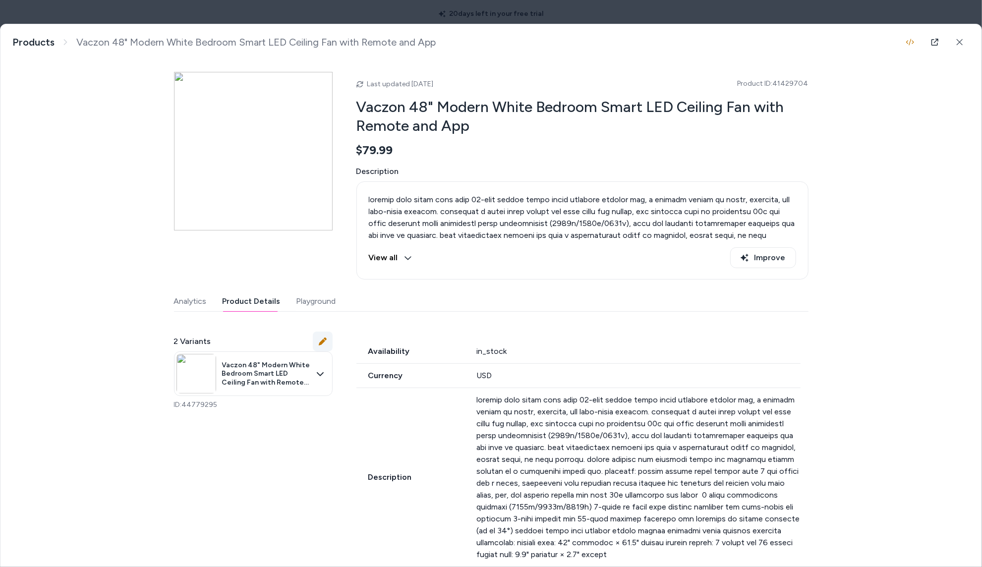
click at [327, 341] on button at bounding box center [323, 342] width 20 height 20
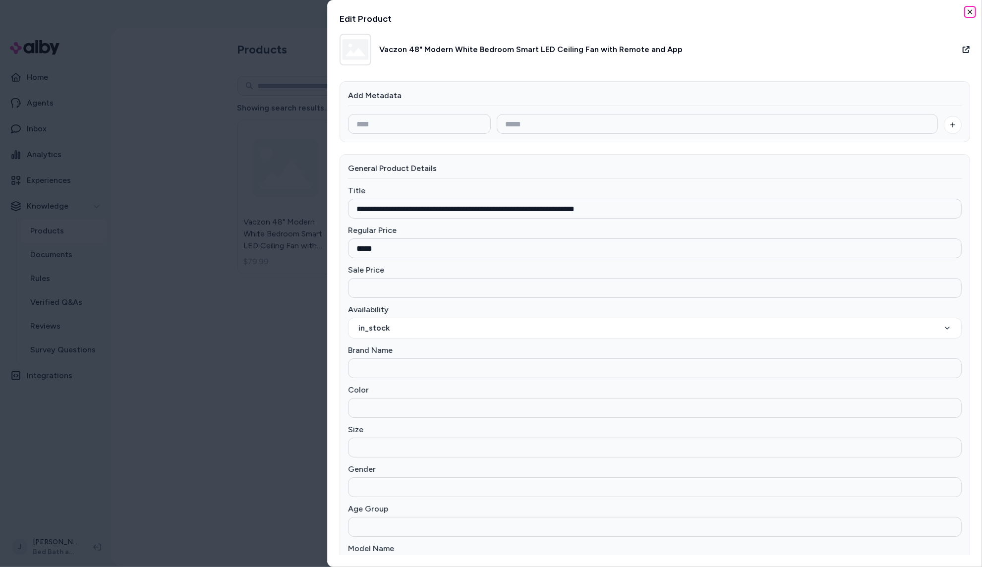
click at [966, 9] on icon "button" at bounding box center [970, 12] width 8 height 8
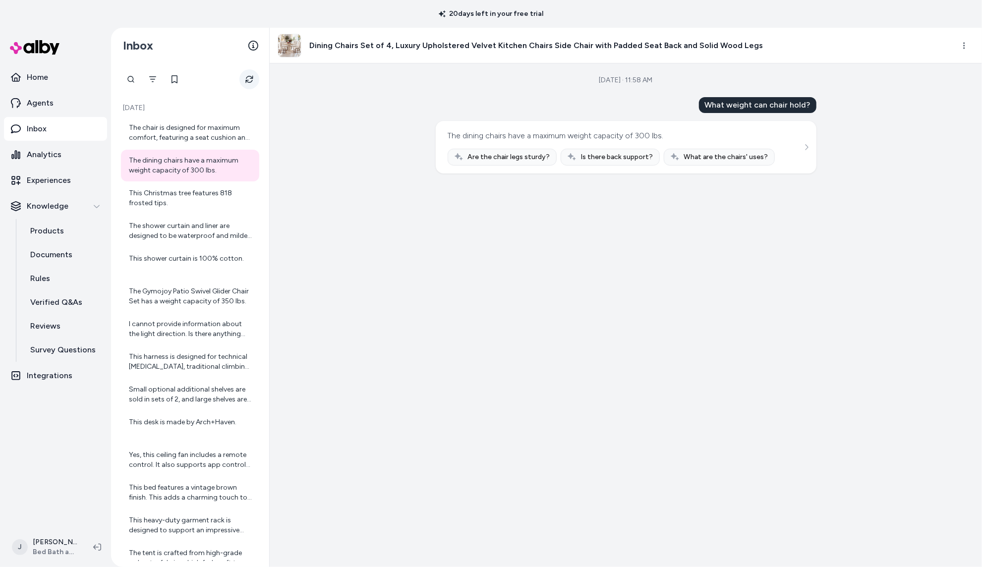
click at [249, 73] on button "Refresh" at bounding box center [249, 79] width 20 height 20
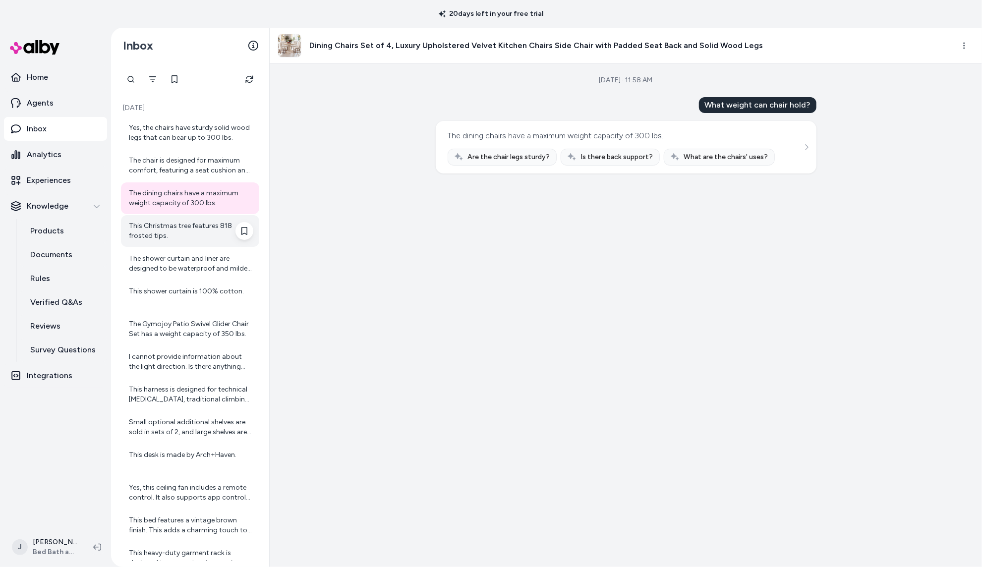
click at [177, 229] on div "This Christmas tree features 818 frosted tips." at bounding box center [191, 231] width 124 height 20
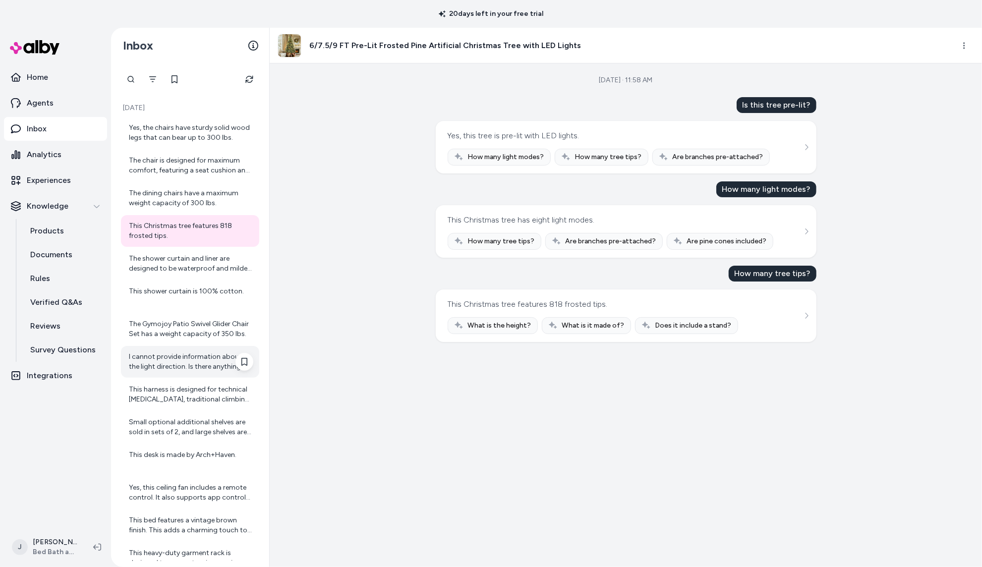
click at [162, 357] on div "I cannot provide information about the light direction. Is there anything else …" at bounding box center [191, 362] width 124 height 20
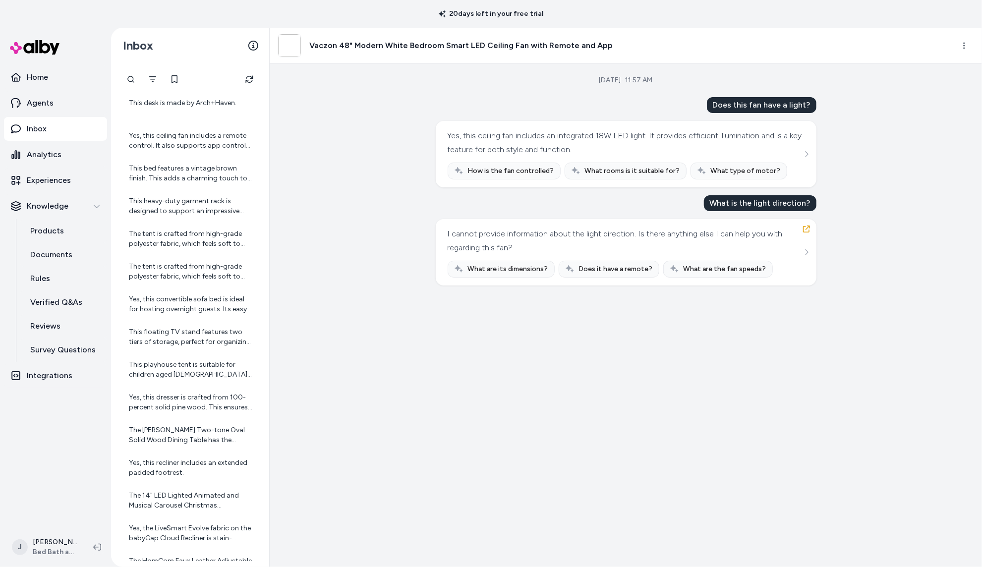
scroll to position [355, 0]
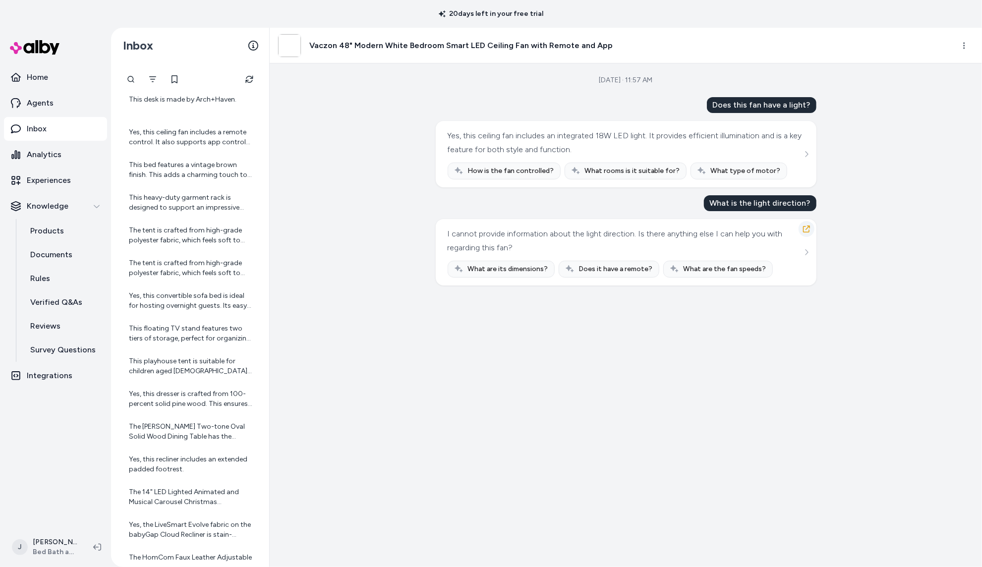
click at [808, 231] on icon "button" at bounding box center [806, 229] width 8 height 8
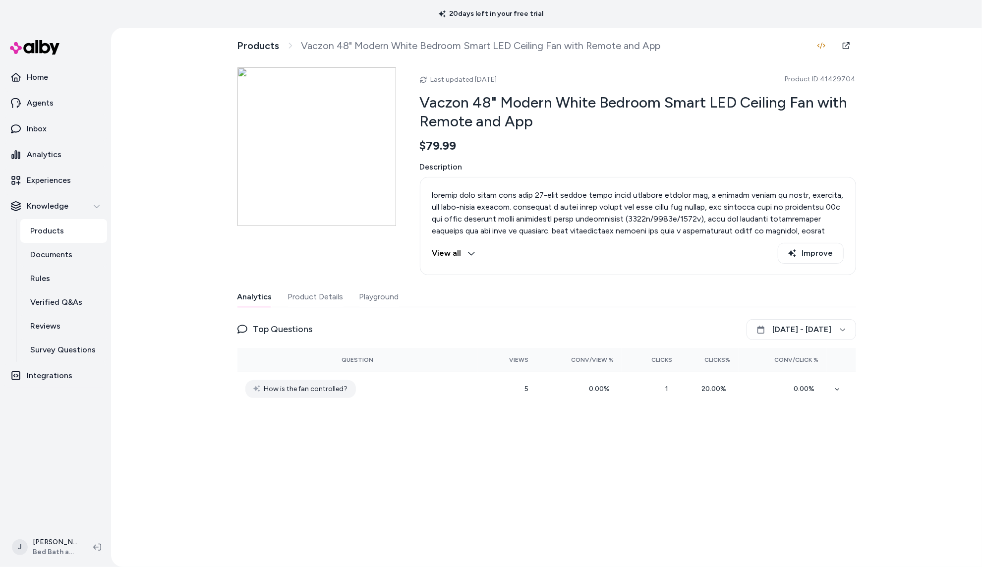
click at [317, 292] on button "Product Details" at bounding box center [316, 297] width 56 height 20
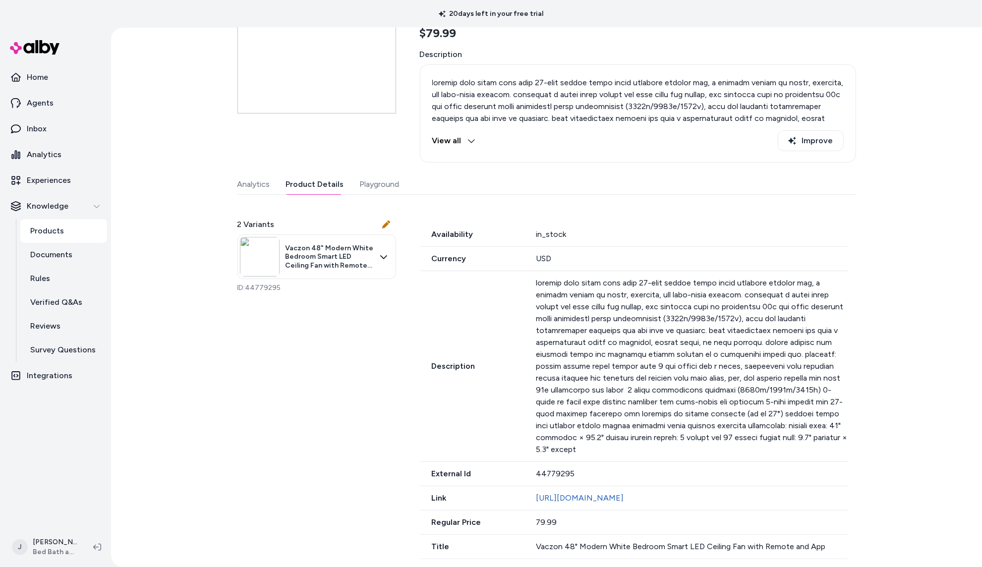
scroll to position [126, 0]
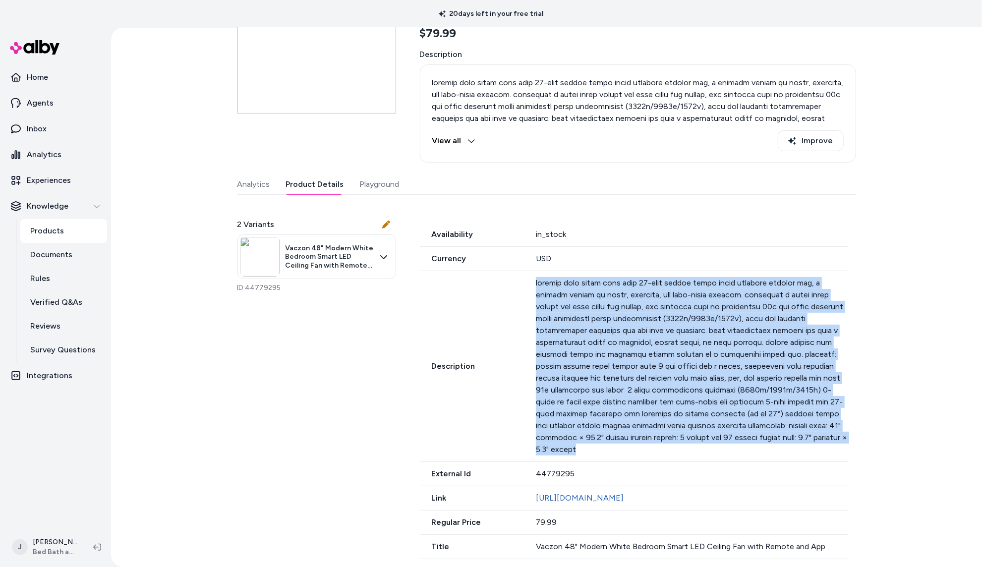
drag, startPoint x: 536, startPoint y: 274, endPoint x: 597, endPoint y: 440, distance: 176.4
click at [597, 440] on p at bounding box center [692, 366] width 312 height 178
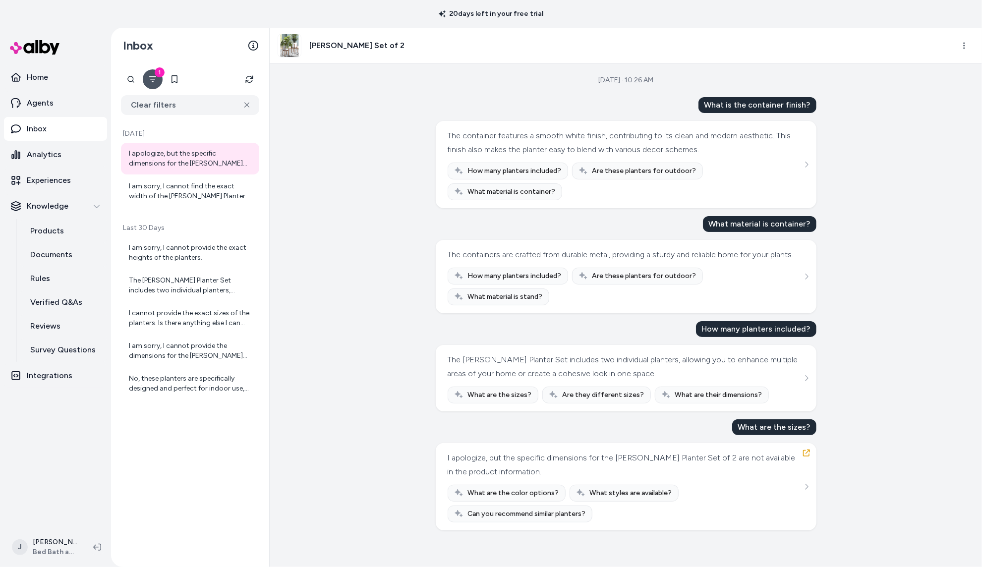
click at [526, 459] on div "I apologize, but the specific dimensions for the [PERSON_NAME] Planter Set of 2…" at bounding box center [625, 465] width 354 height 28
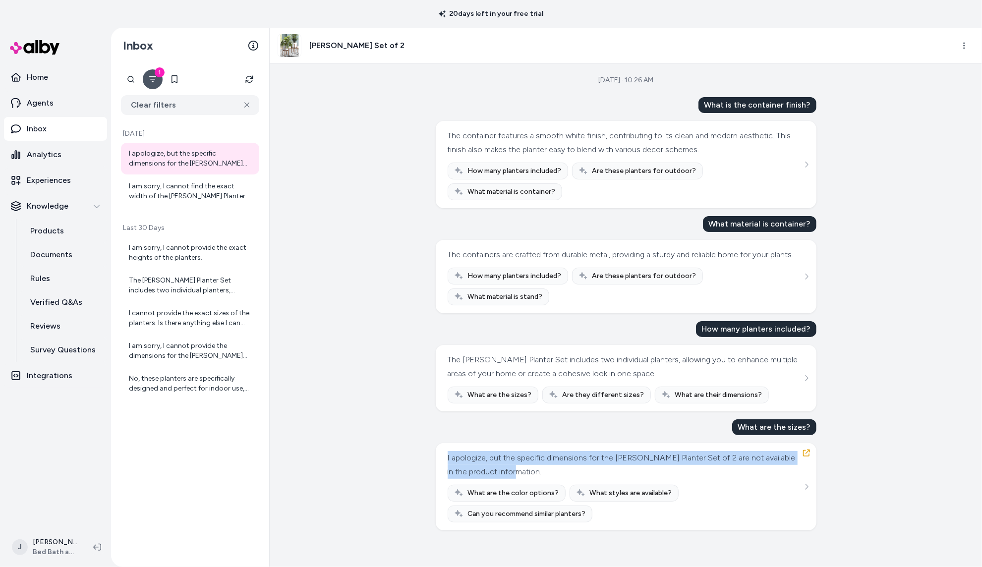
drag, startPoint x: 479, startPoint y: 458, endPoint x: 443, endPoint y: 448, distance: 37.5
click at [443, 448] on div "I apologize, but the specific dimensions for the Dorcey Planter Set of 2 are no…" at bounding box center [626, 486] width 381 height 87
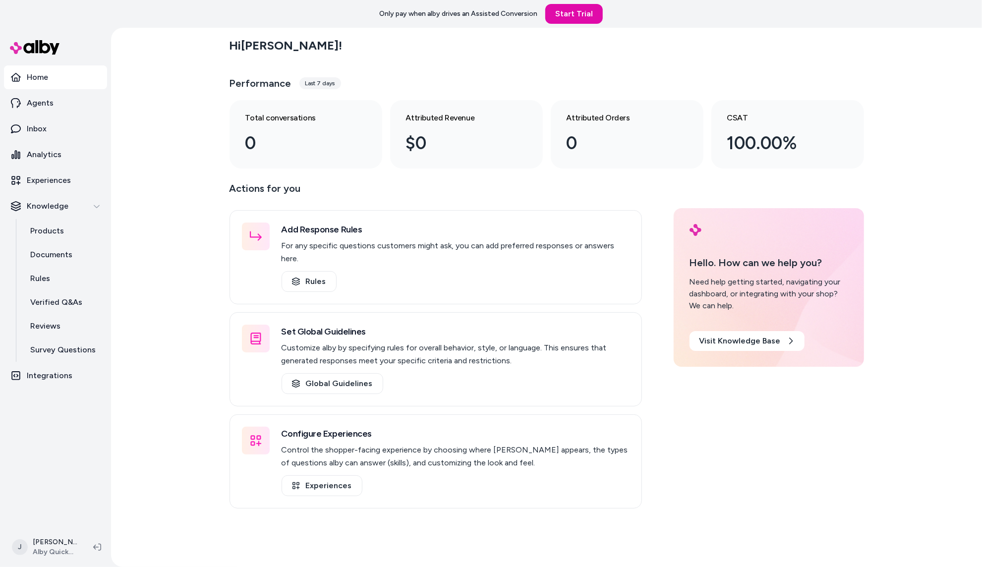
click at [165, 235] on div "Hi [PERSON_NAME] ! Performance Last 7 days Total conversations 0 Attributed Rev…" at bounding box center [546, 297] width 871 height 539
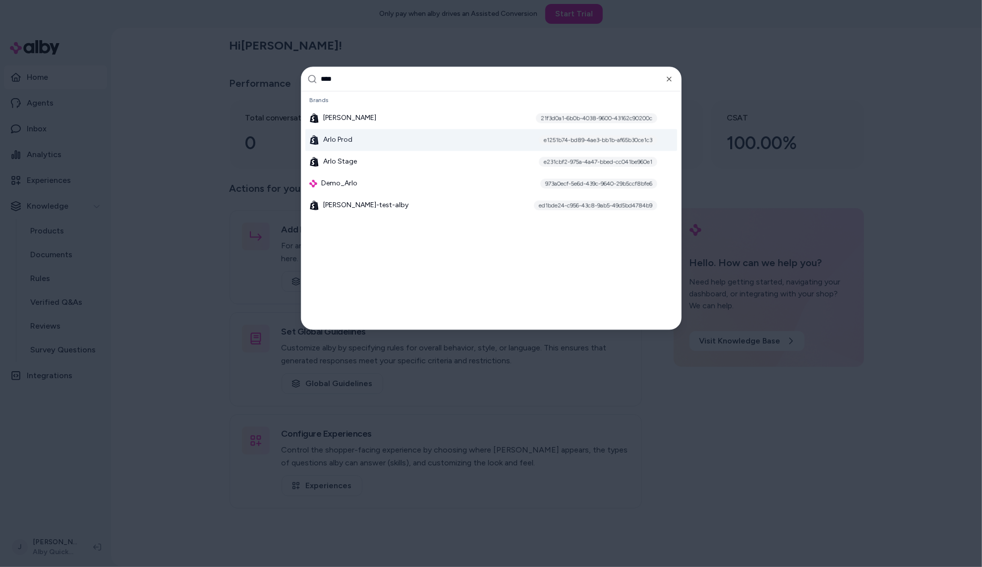
type input "****"
click at [336, 141] on span "Arlo Prod" at bounding box center [337, 140] width 29 height 10
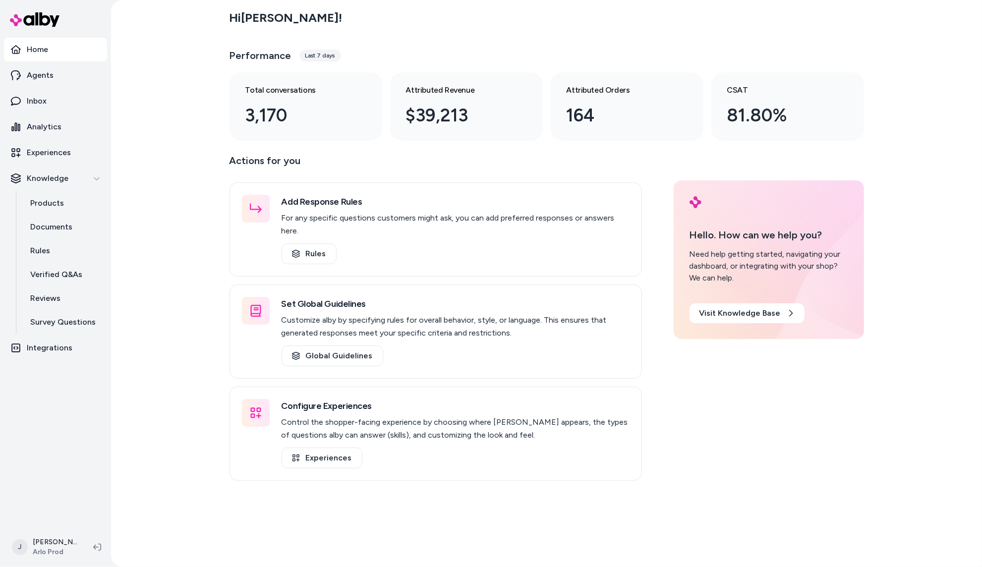
click at [169, 253] on div "Hi [PERSON_NAME] ! Performance Last 7 days Total conversations 3,170 Attributed…" at bounding box center [546, 283] width 871 height 567
click at [27, 125] on p "Analytics" at bounding box center [44, 127] width 35 height 12
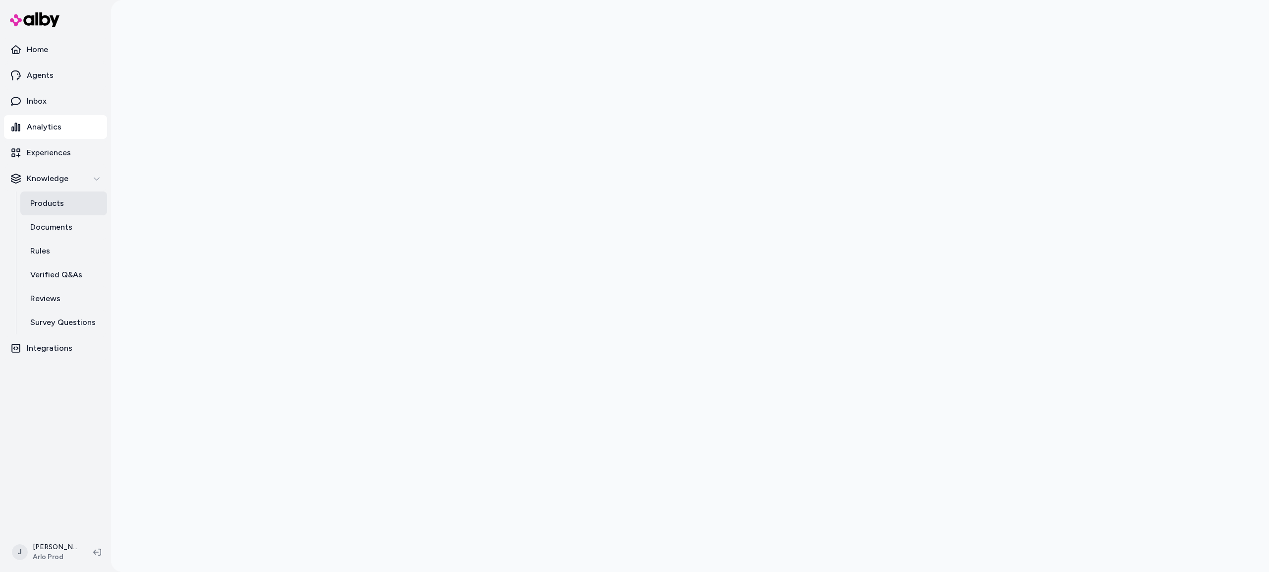
click at [35, 196] on link "Products" at bounding box center [63, 203] width 87 height 24
click at [57, 149] on p "Experiences" at bounding box center [49, 153] width 44 height 12
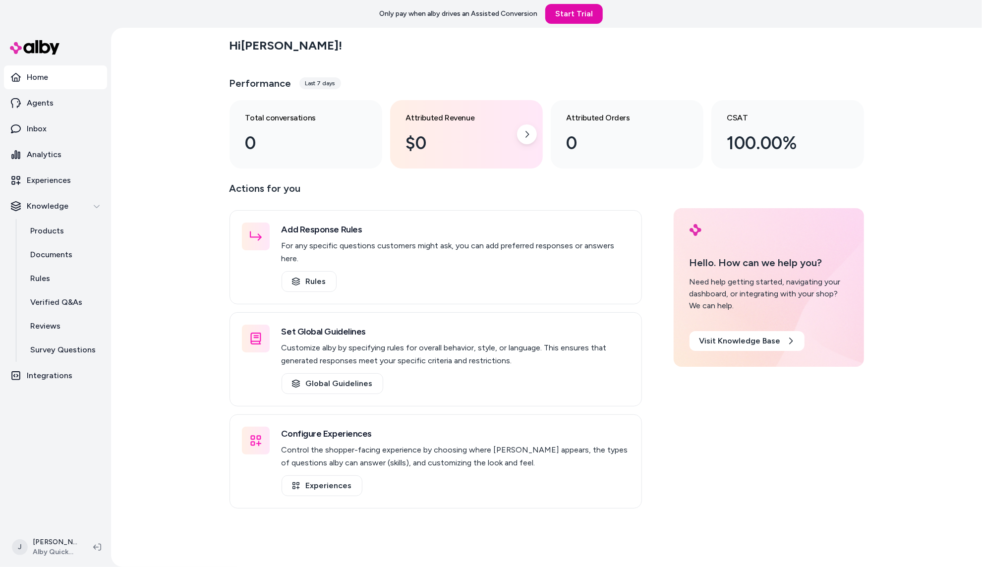
scroll to position [0, 0]
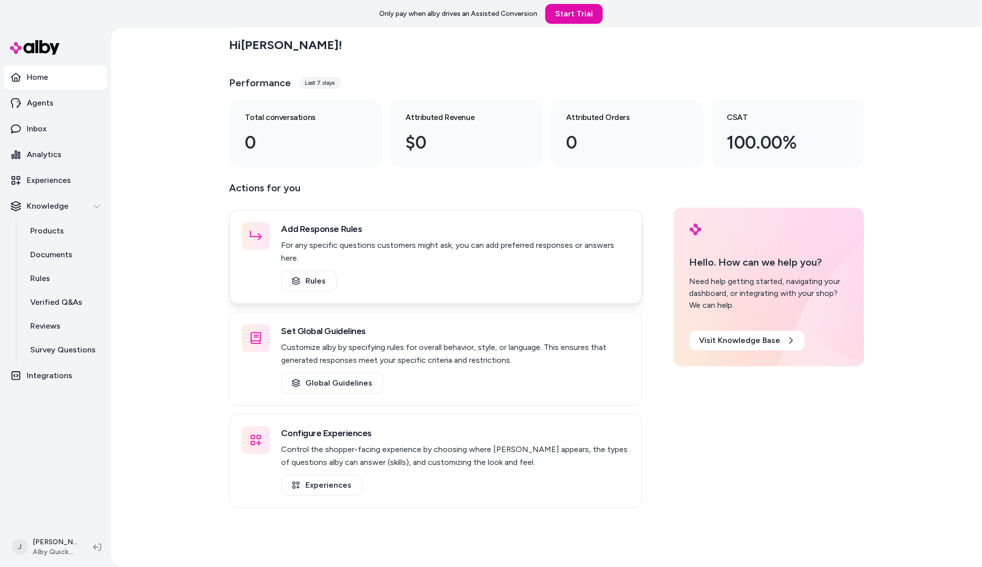
drag, startPoint x: 190, startPoint y: 224, endPoint x: 242, endPoint y: 222, distance: 52.6
click at [242, 222] on div "Hi [PERSON_NAME] ! Performance Last 7 days Total conversations 0 Attributed Rev…" at bounding box center [546, 297] width 871 height 539
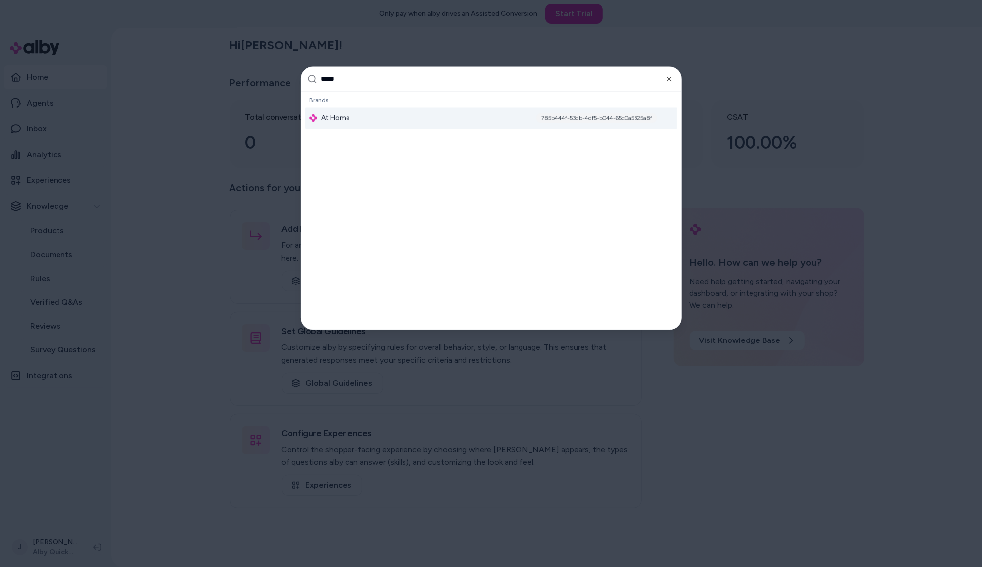
type input "*****"
click at [389, 118] on div "At Home 785b444f-53db-4df5-b044-65c0a5325a8f" at bounding box center [491, 119] width 372 height 22
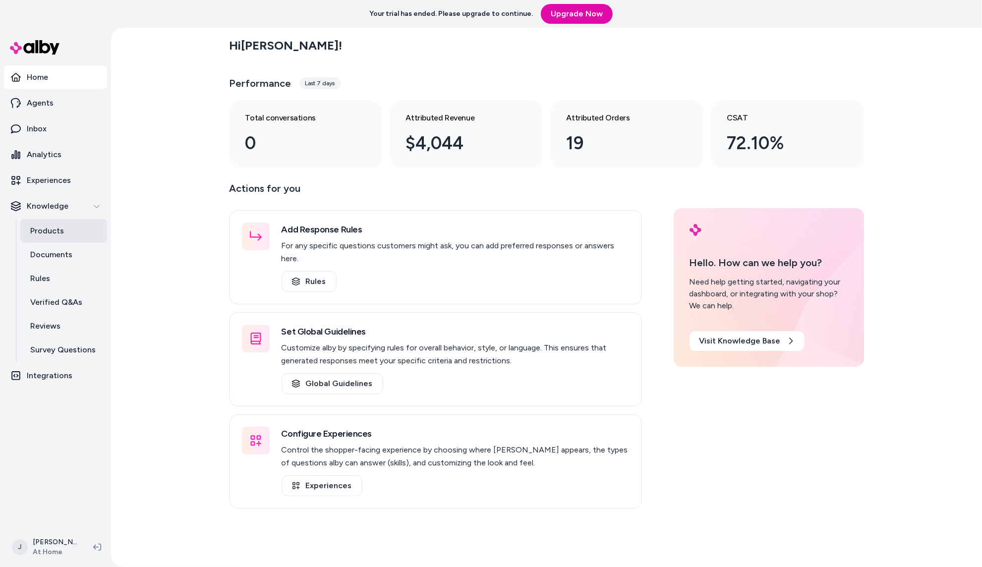
click at [50, 226] on p "Products" at bounding box center [47, 231] width 34 height 12
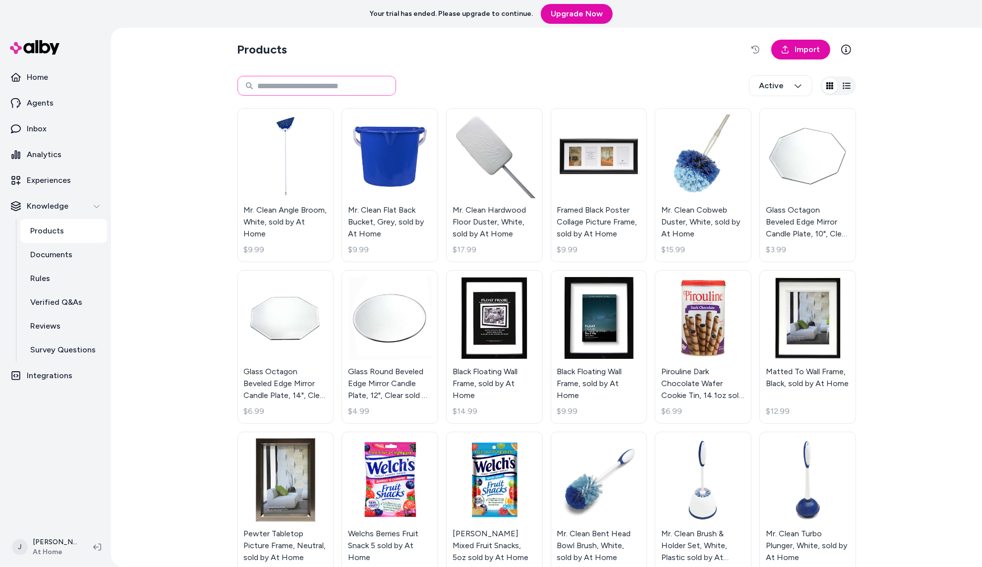
click at [334, 89] on input at bounding box center [316, 86] width 159 height 20
type input "**********"
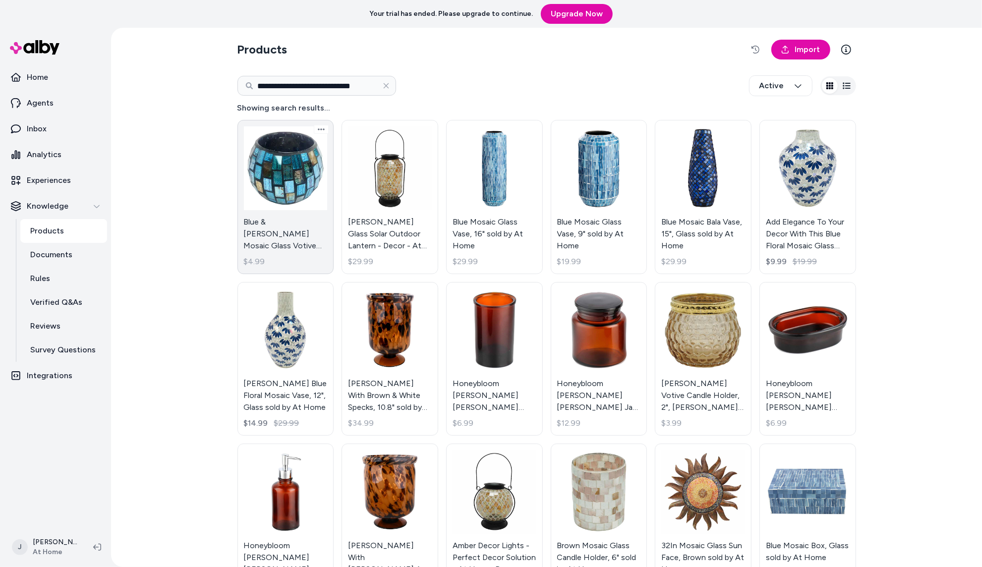
click at [282, 164] on link "Blue & Amber Brown Mosaic Glass Votive Candle Holder, 3" sold by At Home $4.99" at bounding box center [285, 197] width 97 height 154
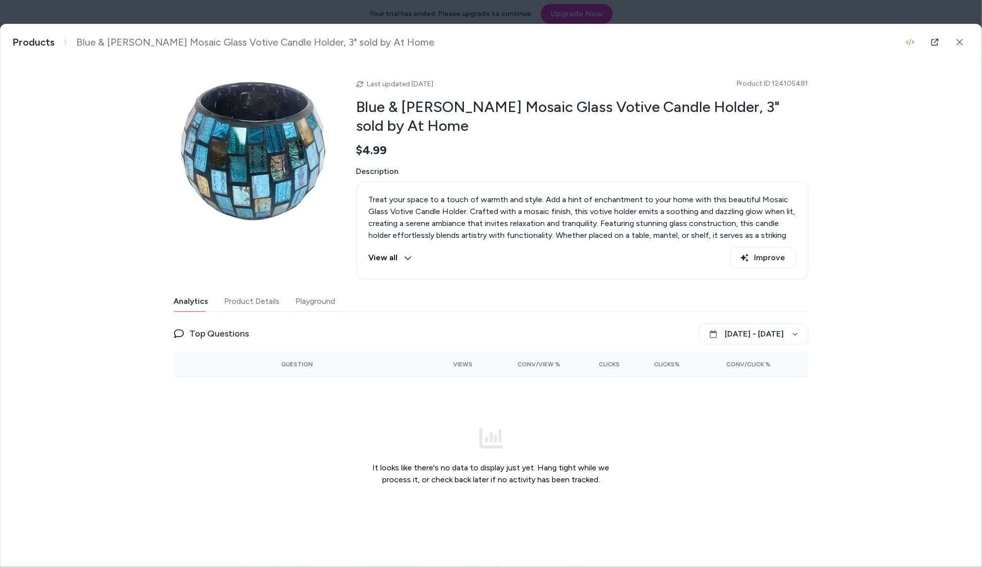
click at [722, 15] on div at bounding box center [491, 283] width 982 height 567
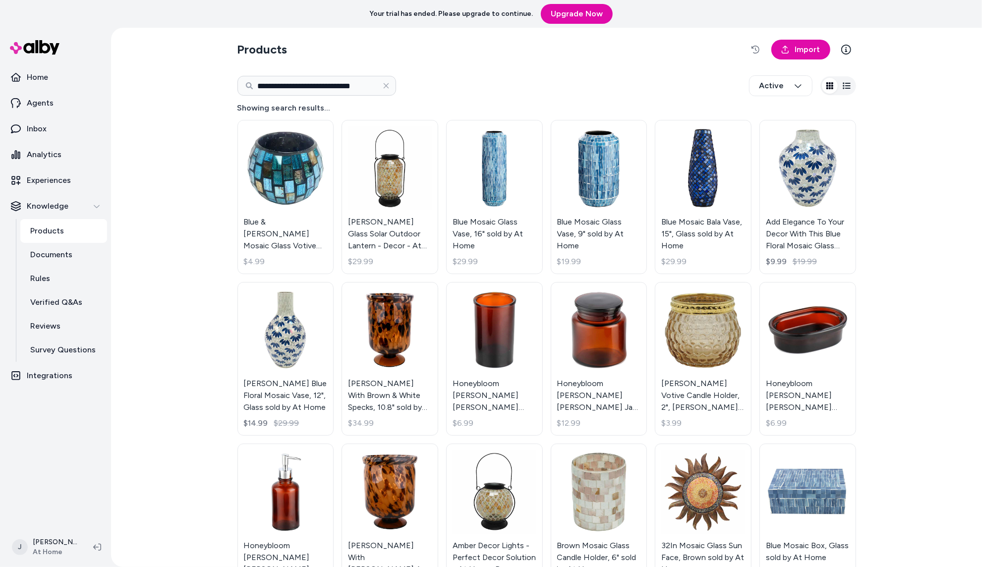
click at [160, 368] on div "**********" at bounding box center [546, 297] width 871 height 539
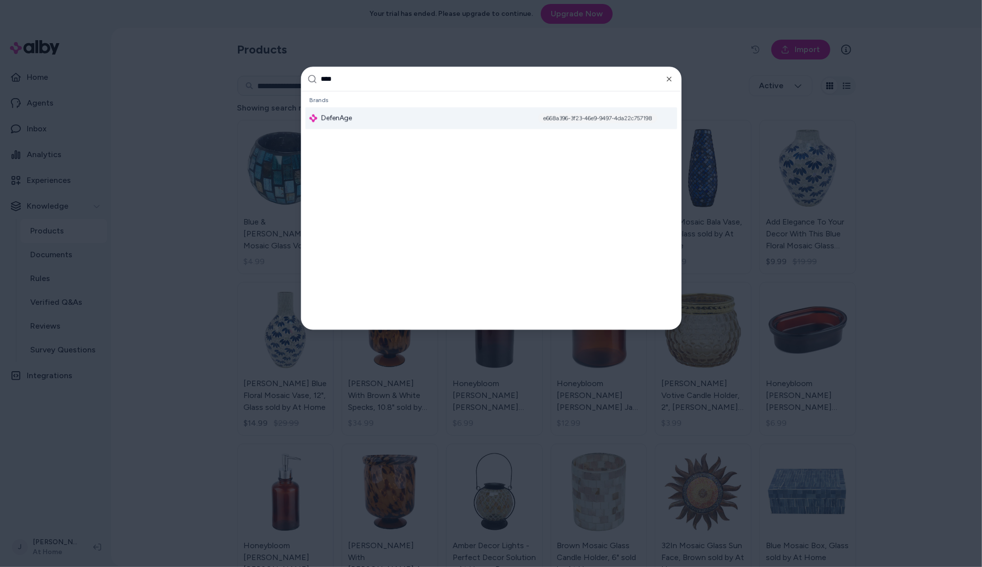
type input "****"
click at [361, 115] on div "DefenAge e668a396-3f23-46e9-9497-4da22c757198" at bounding box center [491, 119] width 372 height 22
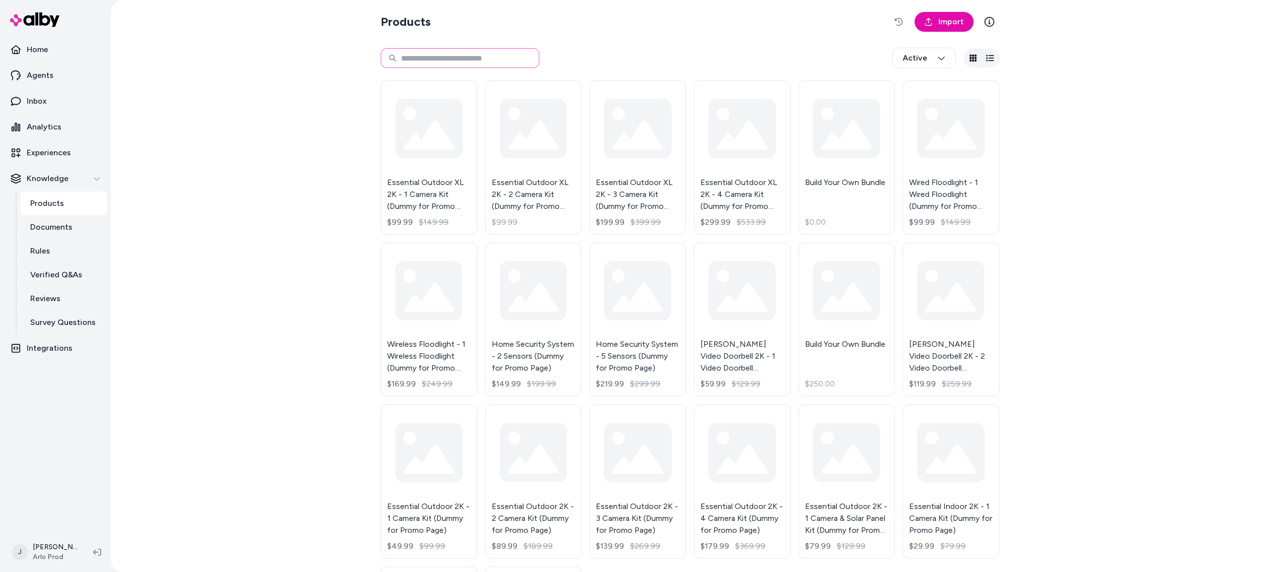
click at [443, 57] on input at bounding box center [460, 58] width 159 height 20
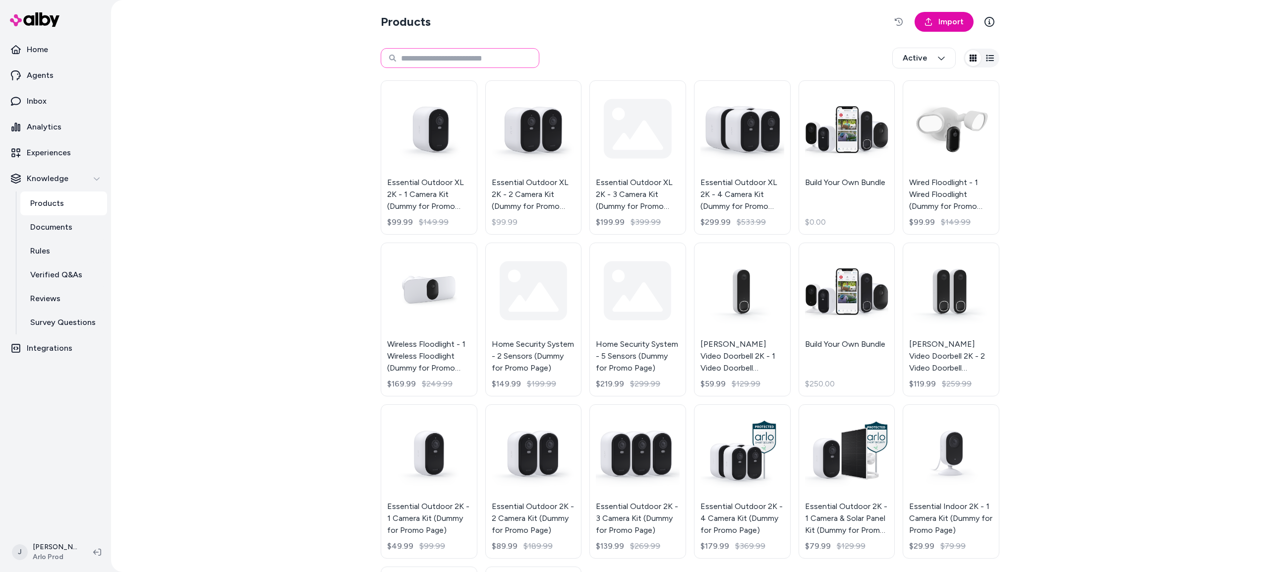
paste input "**********"
type input "**********"
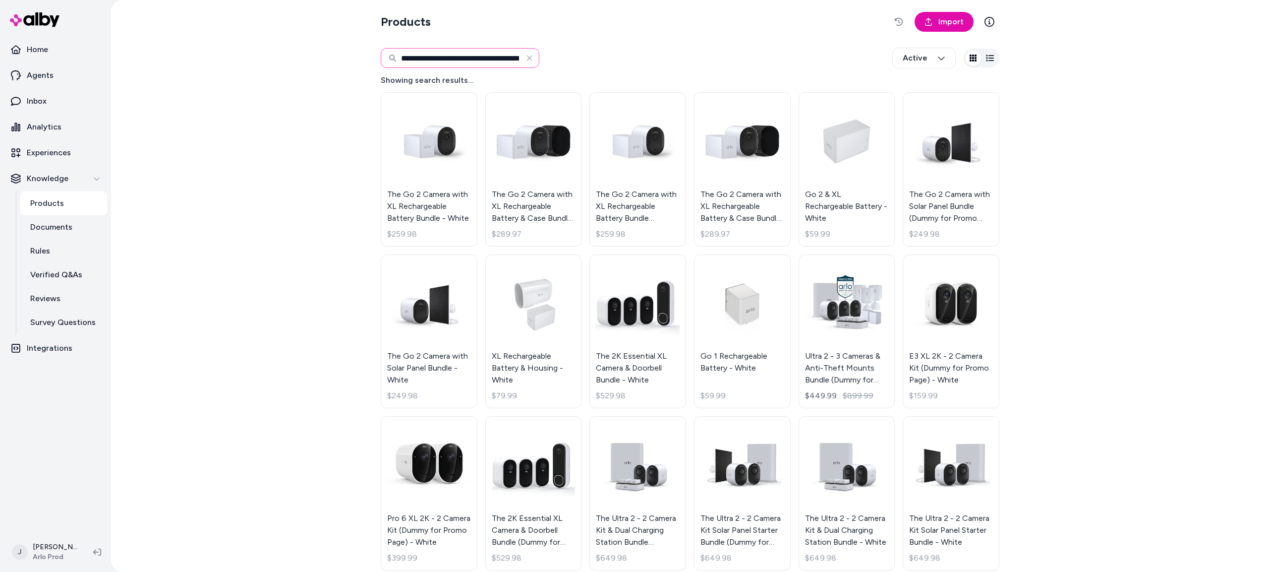
click at [483, 56] on input "**********" at bounding box center [460, 58] width 159 height 20
paste input
type input "**********"
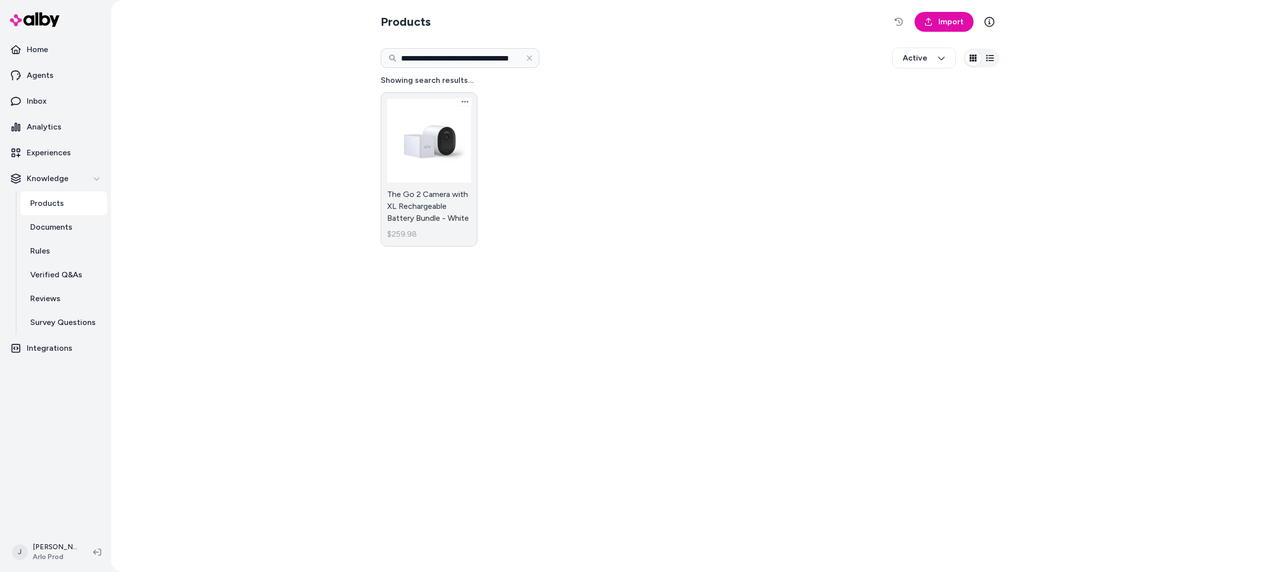
click at [439, 179] on link "The Go 2 Camera with XL Rechargeable Battery Bundle - White $259.98" at bounding box center [429, 169] width 97 height 154
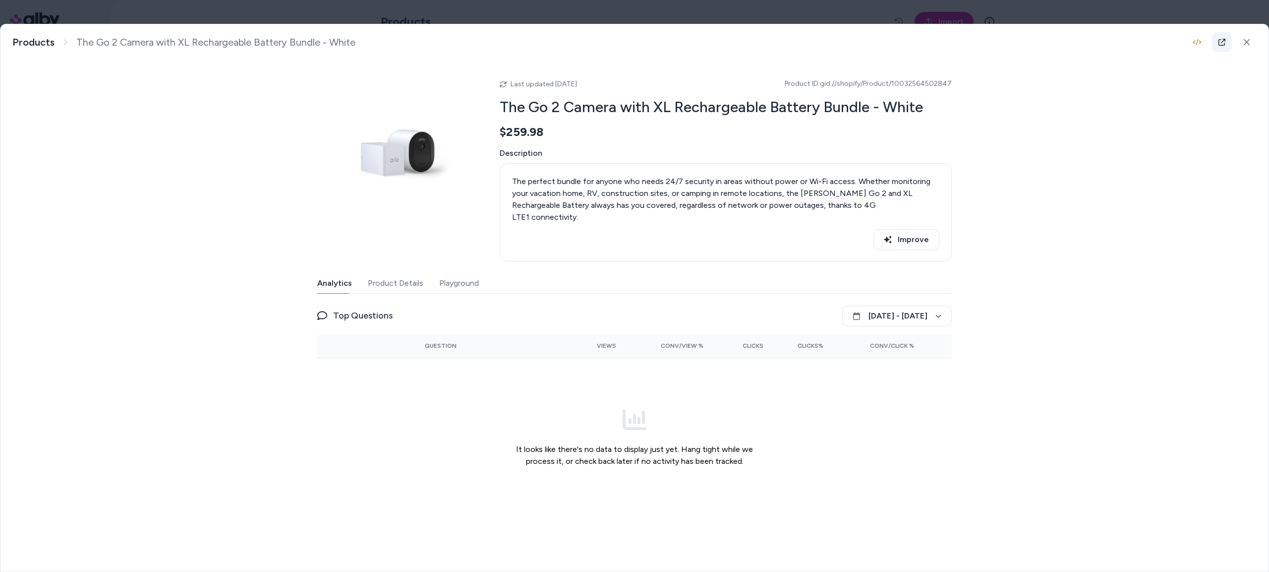
click at [1224, 38] on icon at bounding box center [1222, 42] width 8 height 8
click at [462, 278] on button "Playground" at bounding box center [459, 283] width 40 height 20
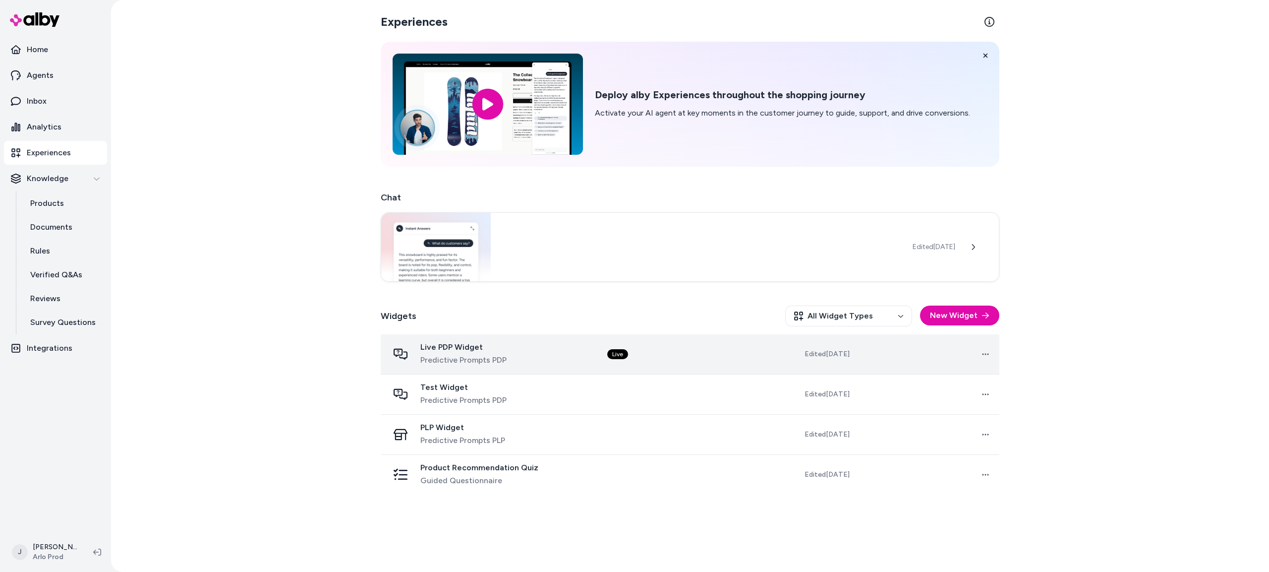
click at [674, 357] on td "Live" at bounding box center [670, 354] width 142 height 40
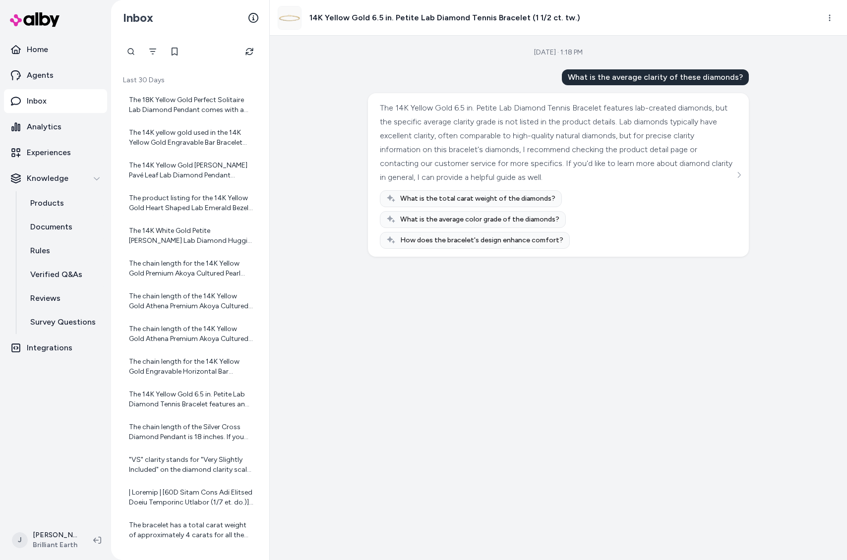
click at [74, 395] on nav "Home Agents Inbox Analytics Experiences Knowledge Products Documents Rules Veri…" at bounding box center [55, 278] width 103 height 481
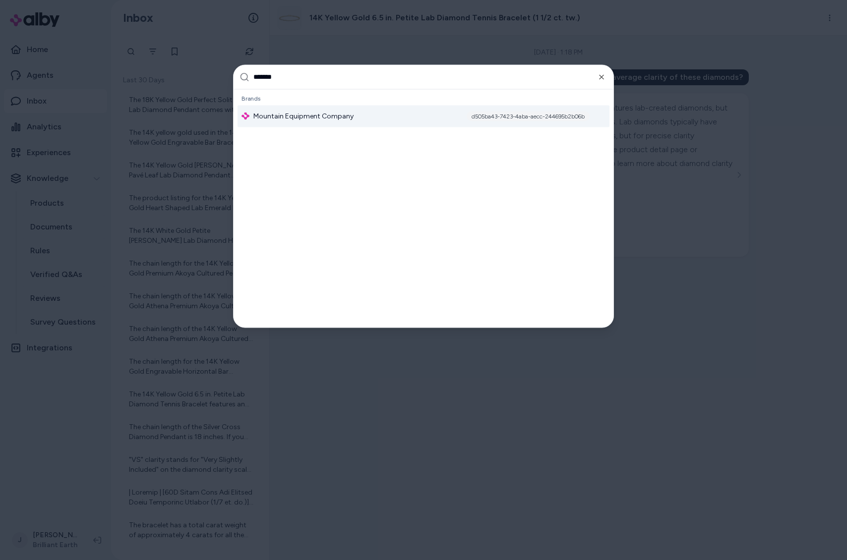
type input "********"
type input "******"
click at [275, 121] on div "Manage Brands" at bounding box center [423, 116] width 372 height 22
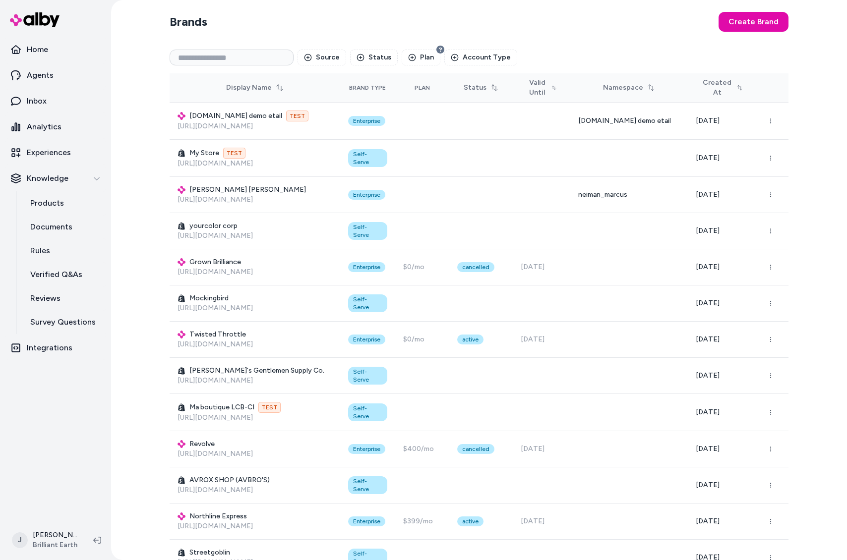
drag, startPoint x: 151, startPoint y: 183, endPoint x: 145, endPoint y: 162, distance: 22.0
click at [151, 177] on div "Brands Create Brand Source Status Plan Account Type Display Name Brand Type Pla…" at bounding box center [479, 280] width 736 height 560
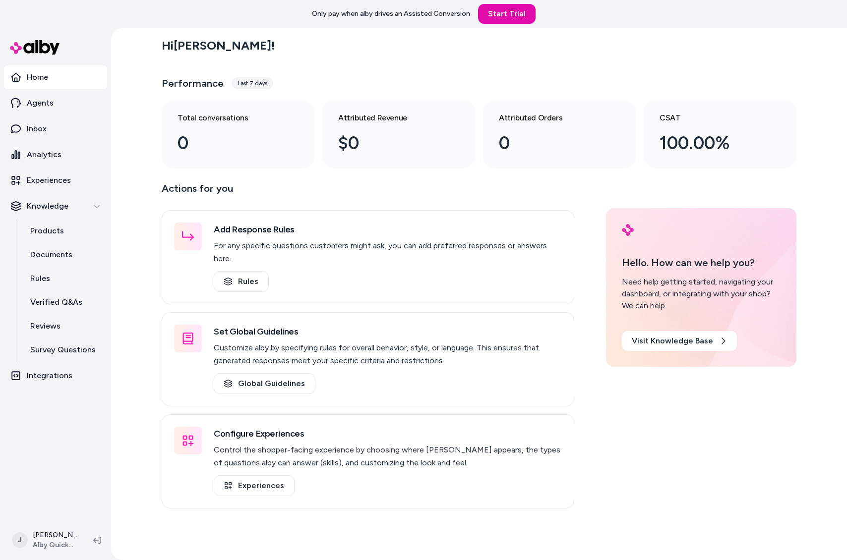
click at [125, 292] on div "Hi [PERSON_NAME] ! Performance Last 7 days Total conversations 0 Attributed Rev…" at bounding box center [479, 294] width 736 height 532
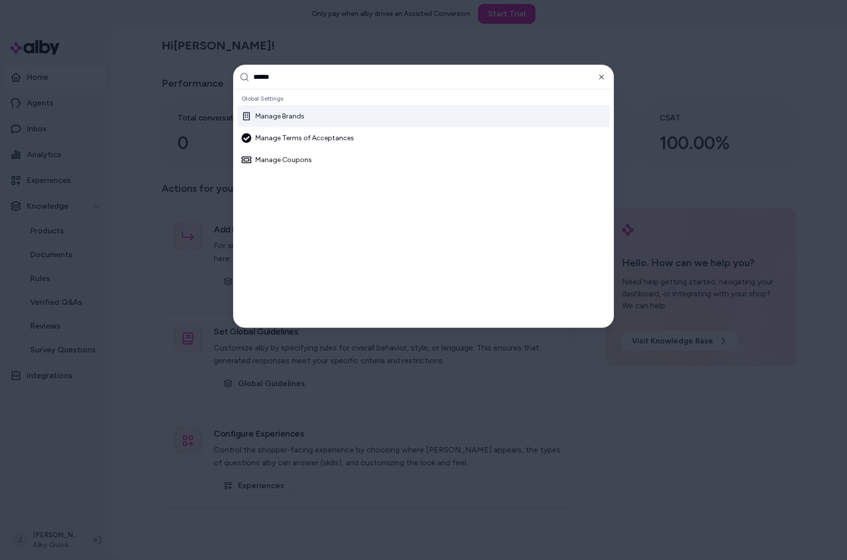
type input "******"
click at [308, 120] on div "Manage Brands" at bounding box center [423, 116] width 372 height 22
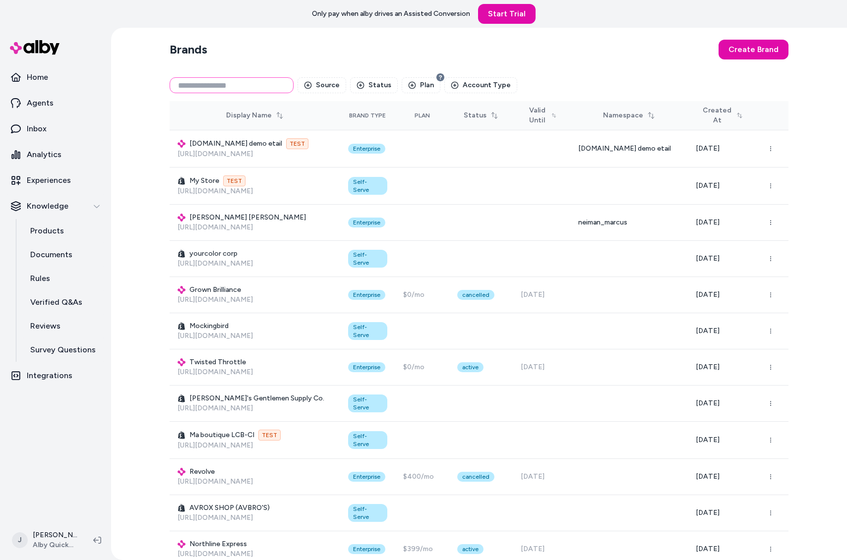
click at [244, 80] on input at bounding box center [232, 85] width 124 height 16
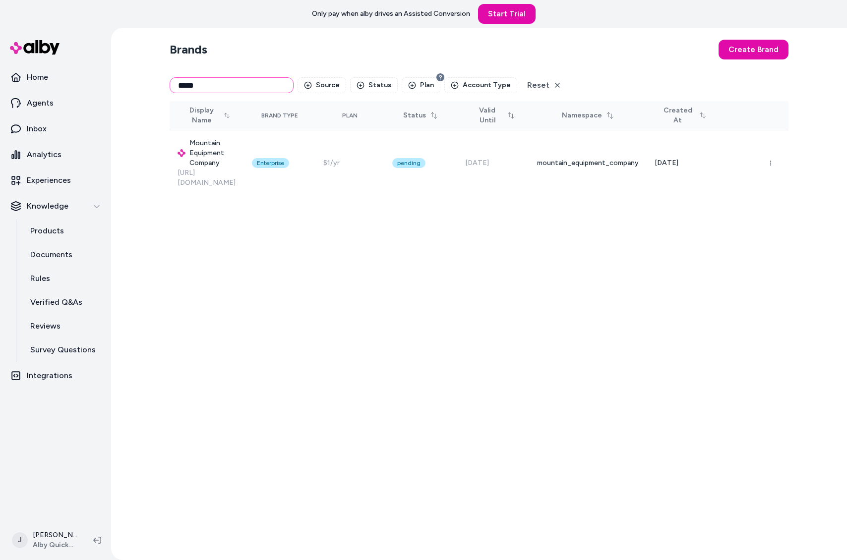
type input "*****"
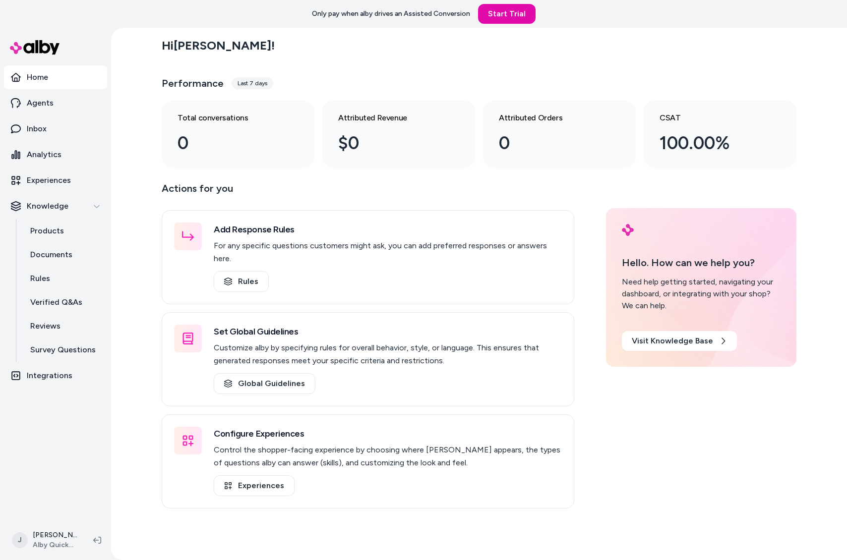
click at [131, 273] on div "Hi [PERSON_NAME] ! Performance Last 7 days Total conversations 0 Attributed Rev…" at bounding box center [479, 294] width 736 height 532
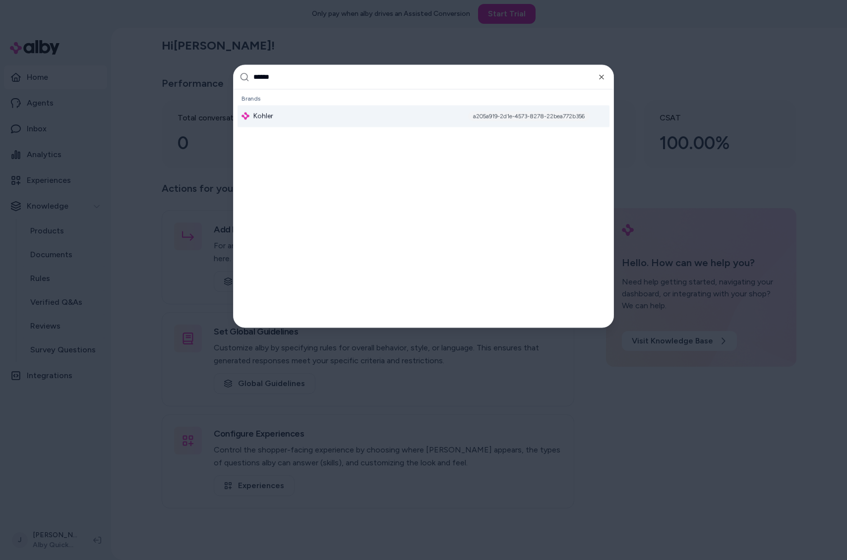
type input "******"
click at [285, 113] on div "Kohler a205a919-2d1e-4573-8278-22bea772b356" at bounding box center [423, 116] width 372 height 22
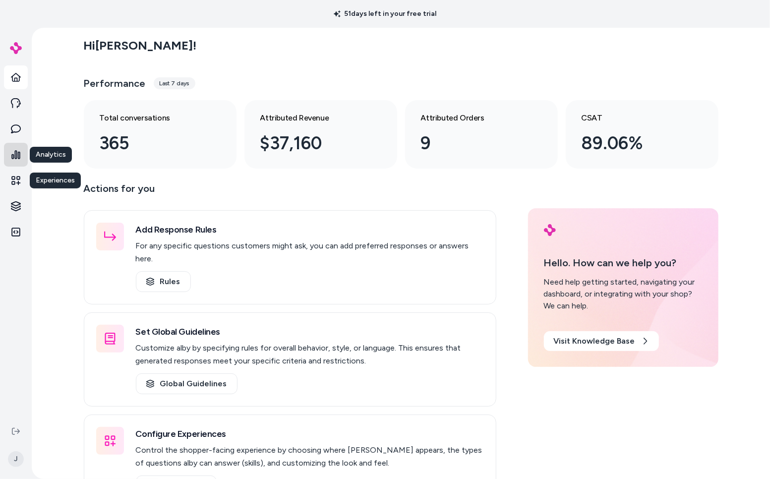
click at [22, 157] on link at bounding box center [16, 155] width 24 height 24
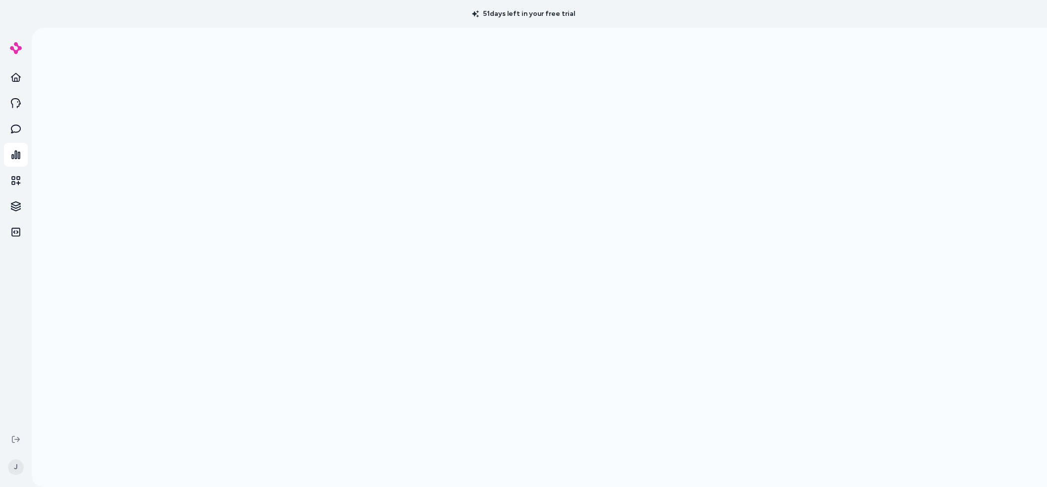
click at [23, 375] on nav at bounding box center [16, 245] width 24 height 360
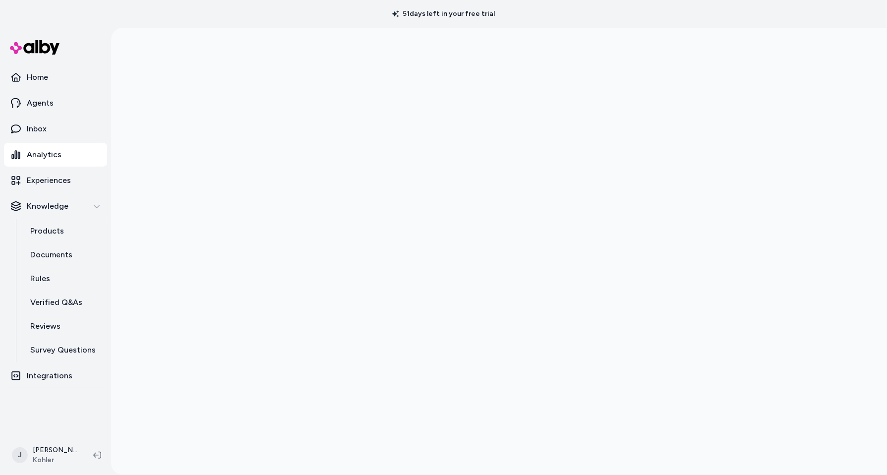
drag, startPoint x: 163, startPoint y: 394, endPoint x: 125, endPoint y: 405, distance: 39.7
click at [157, 396] on div at bounding box center [499, 265] width 776 height 475
click at [154, 117] on div at bounding box center [499, 265] width 776 height 475
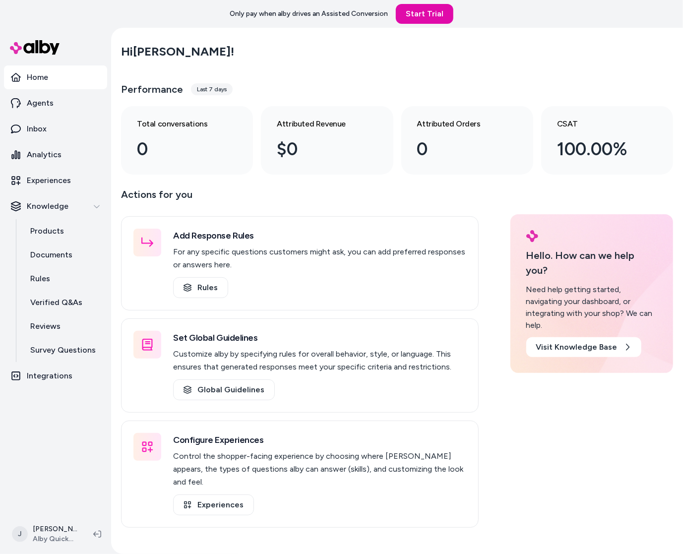
click at [248, 190] on p "Actions for you" at bounding box center [299, 198] width 357 height 24
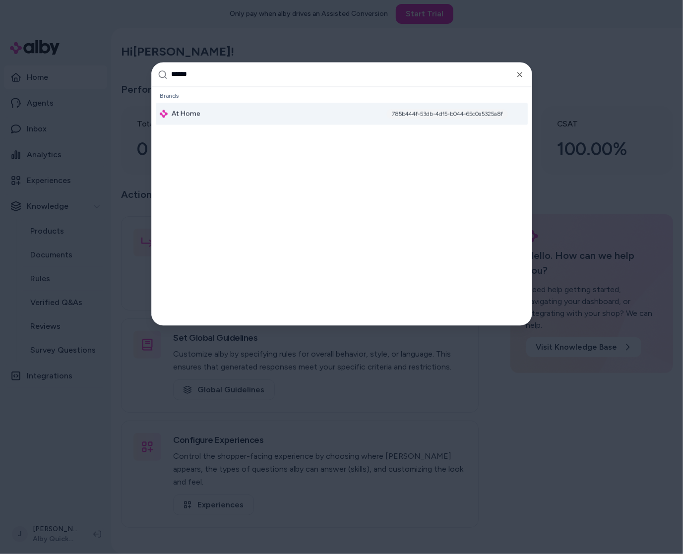
type input "******"
click at [267, 116] on div "At Home 785b444f-53db-4df5-b044-65c0a5325a8f" at bounding box center [342, 114] width 372 height 22
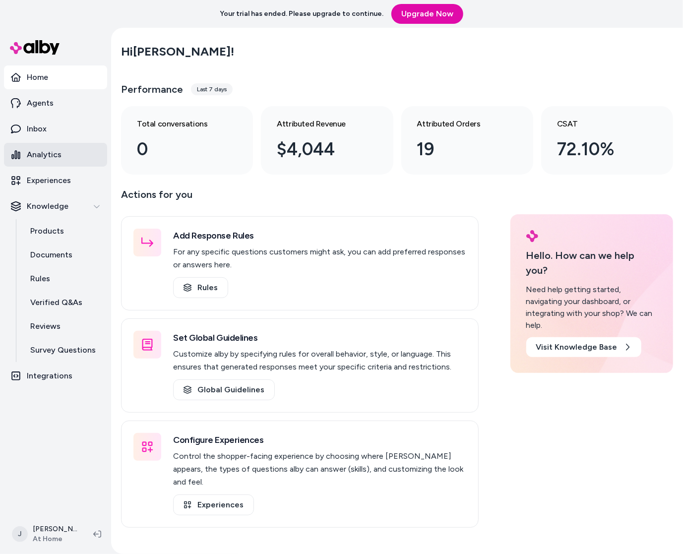
click at [74, 149] on link "Analytics" at bounding box center [55, 155] width 103 height 24
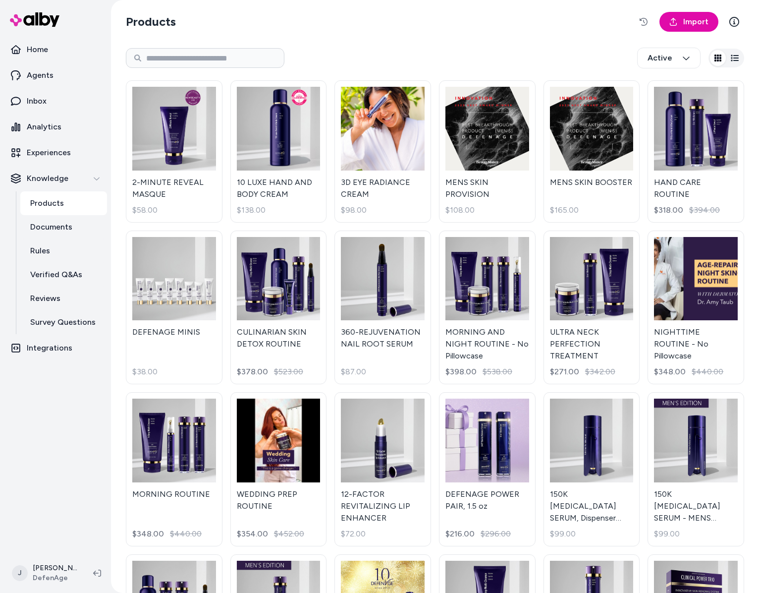
click at [39, 475] on nav "Home Agents Inbox Analytics Experiences Knowledge Products Documents Rules Veri…" at bounding box center [55, 295] width 103 height 514
click at [52, 64] on link "Agents" at bounding box center [55, 75] width 103 height 24
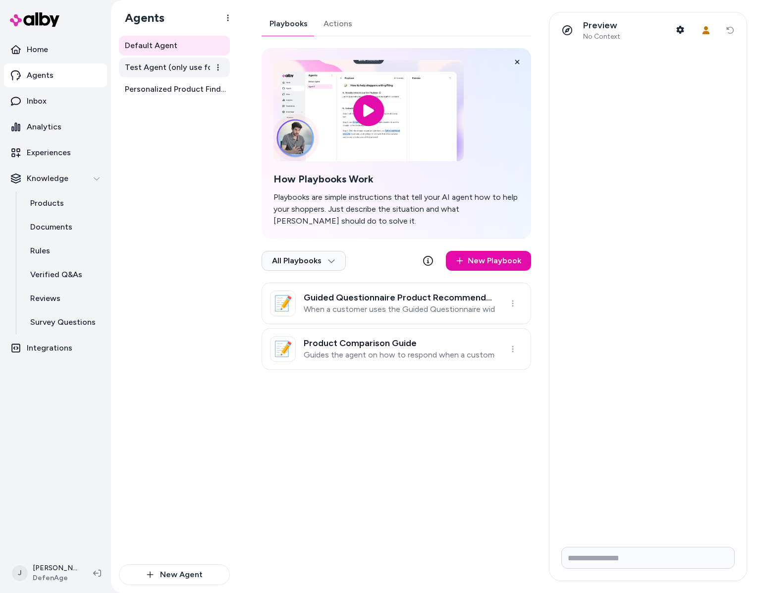
click at [163, 71] on span "Test Agent (only use for testing)" at bounding box center [175, 67] width 101 height 12
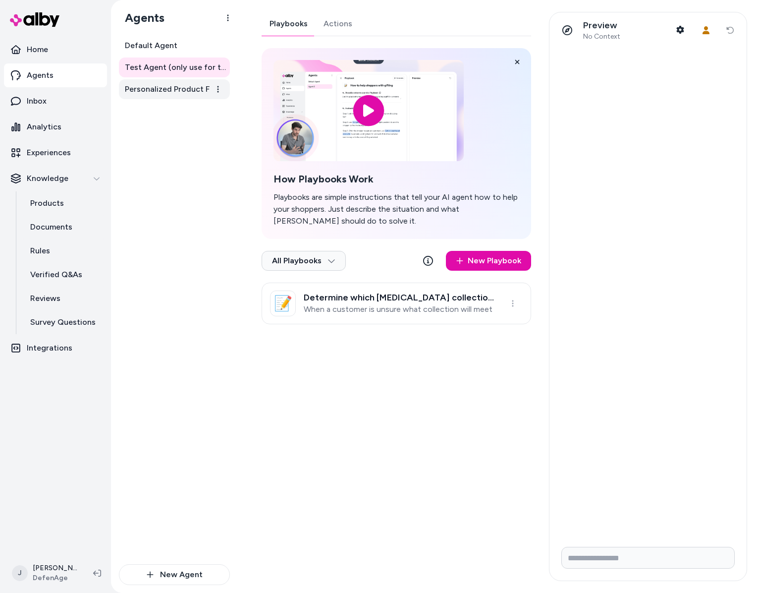
click at [161, 92] on span "Personalized Product Finder Agent" at bounding box center [175, 89] width 101 height 12
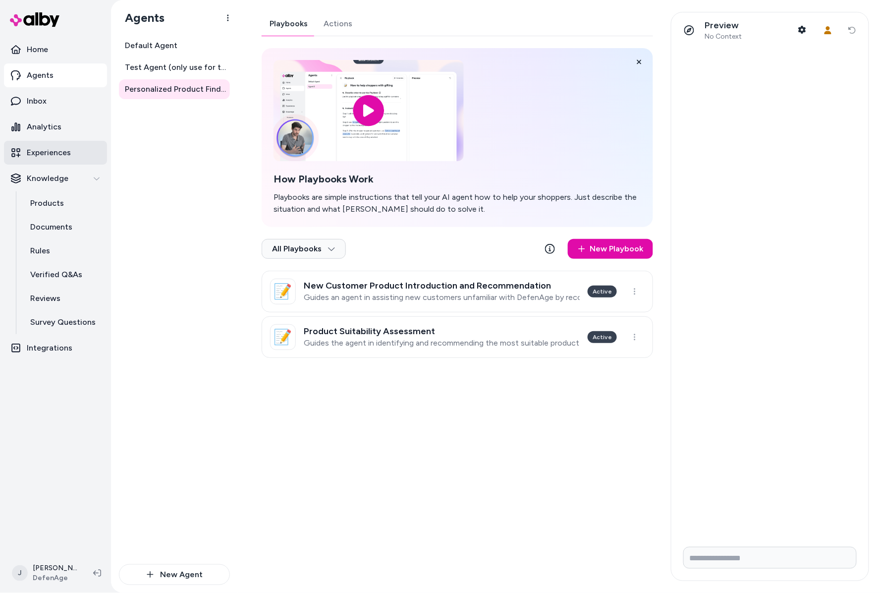
click at [57, 147] on p "Experiences" at bounding box center [49, 153] width 44 height 12
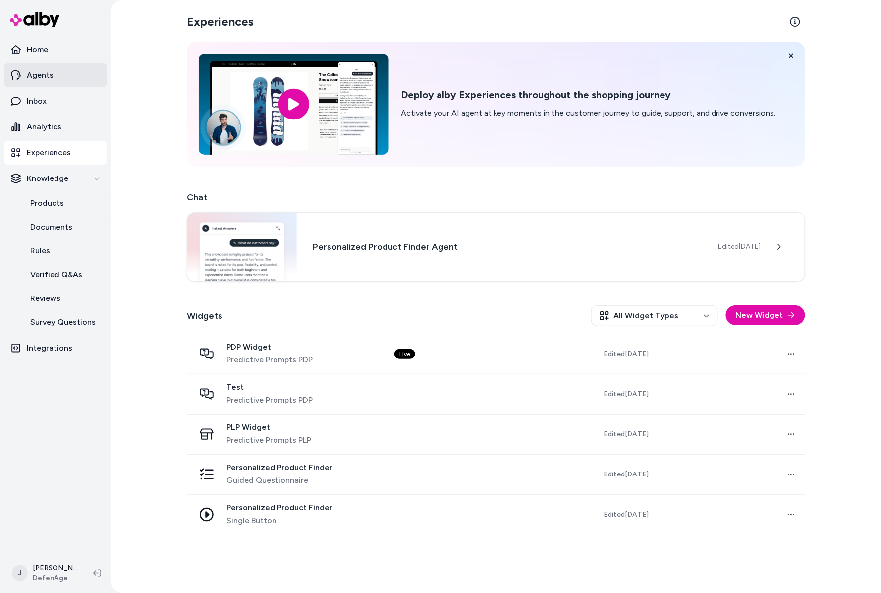
click at [58, 72] on link "Agents" at bounding box center [55, 75] width 103 height 24
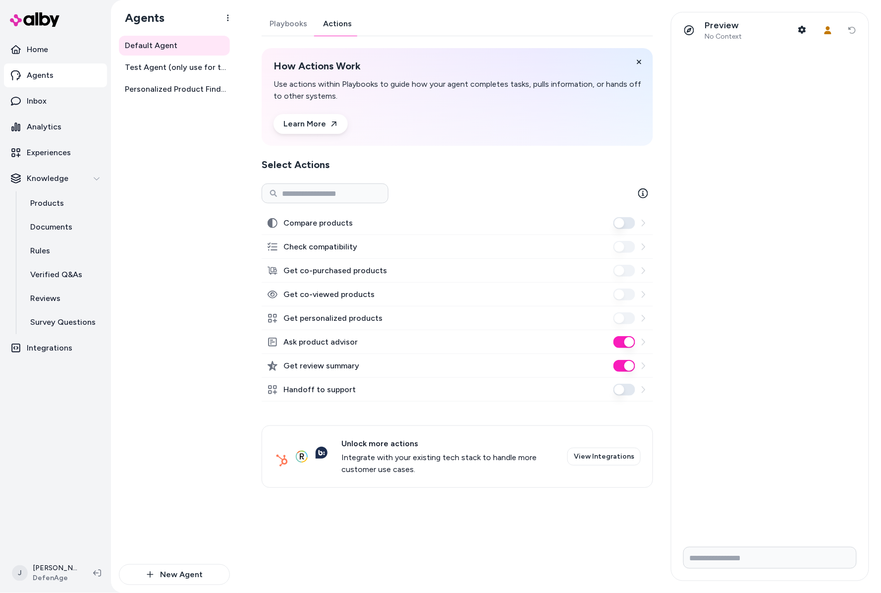
click at [342, 23] on link "Actions" at bounding box center [337, 24] width 45 height 24
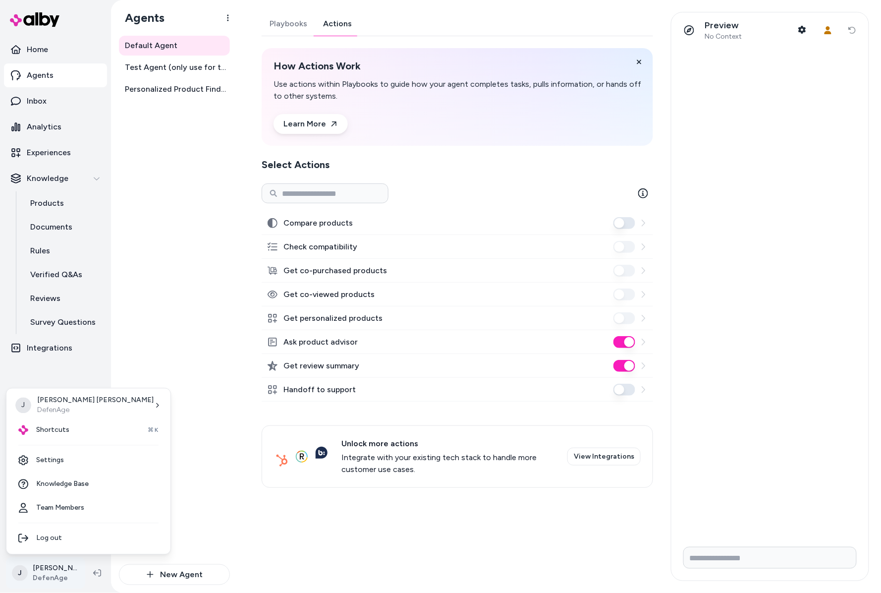
click at [59, 567] on html "Home Agents Inbox Analytics Experiences Knowledge Products Documents Rules Veri…" at bounding box center [440, 296] width 881 height 593
click at [52, 454] on link "Settings" at bounding box center [88, 461] width 156 height 24
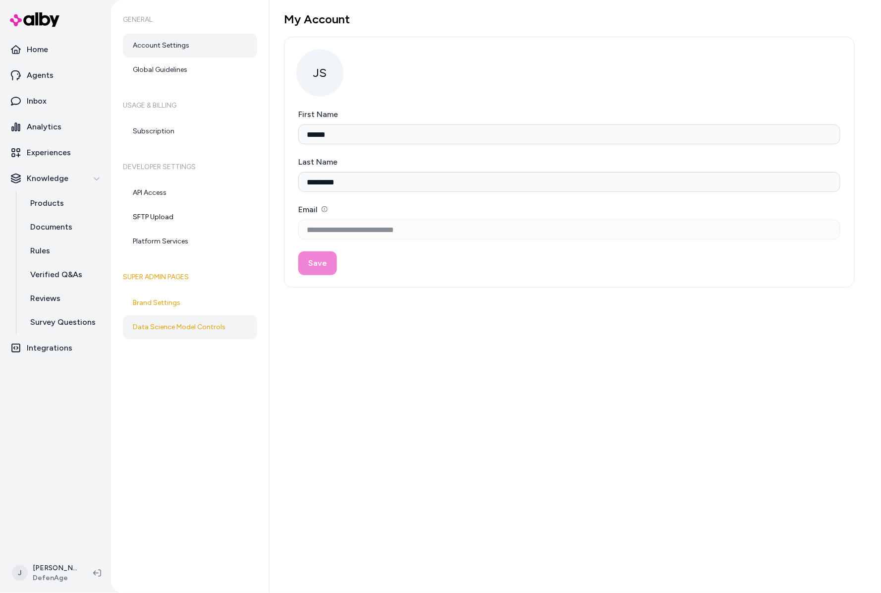
click at [149, 328] on link "Data Science Model Controls" at bounding box center [190, 327] width 134 height 24
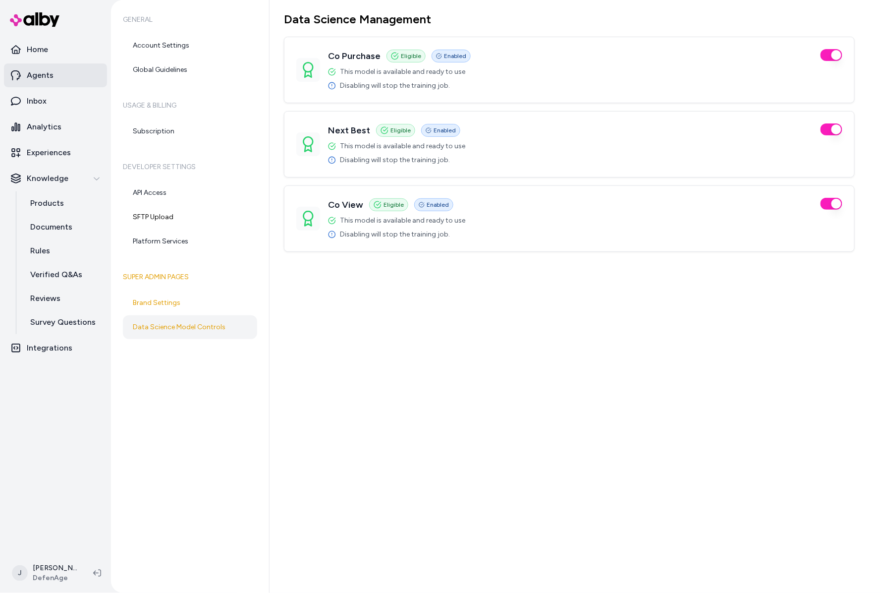
click at [58, 70] on link "Agents" at bounding box center [55, 75] width 103 height 24
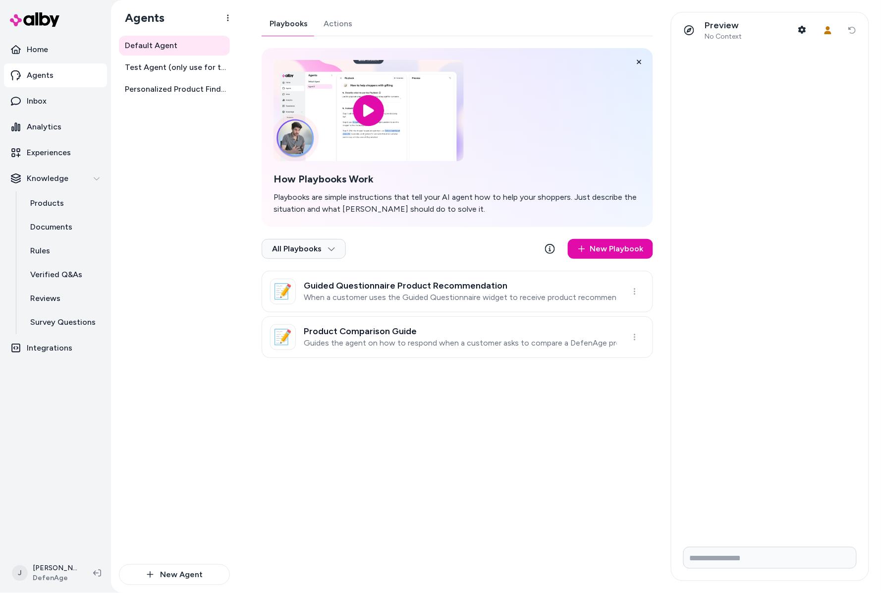
click at [335, 20] on link "Actions" at bounding box center [338, 24] width 45 height 24
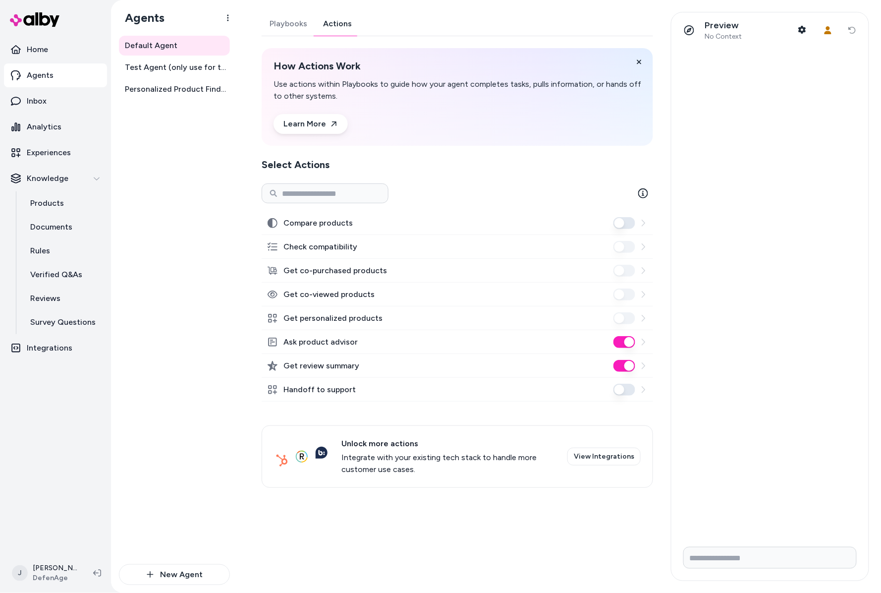
click at [646, 390] on icon at bounding box center [643, 390] width 8 height 8
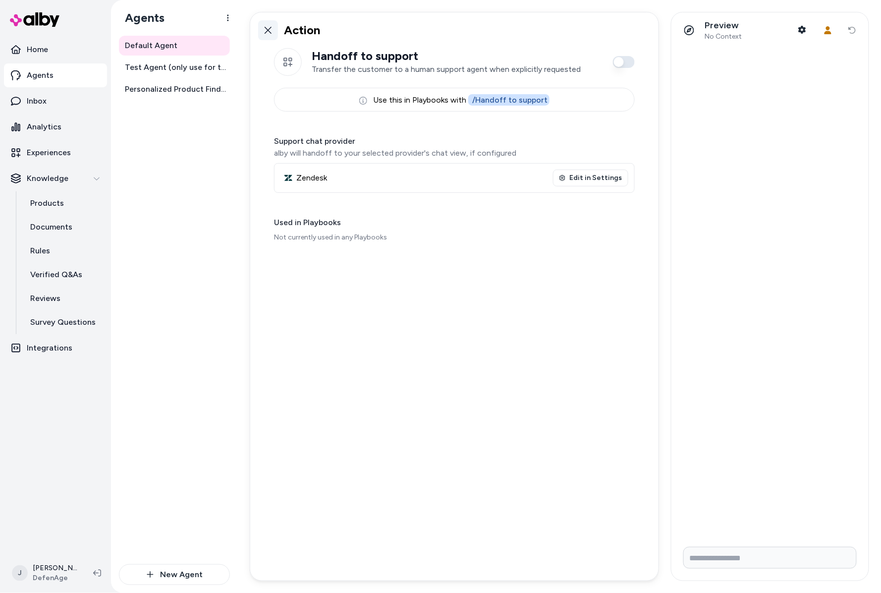
click at [267, 30] on icon at bounding box center [268, 30] width 7 height 7
